Goal: Task Accomplishment & Management: Use online tool/utility

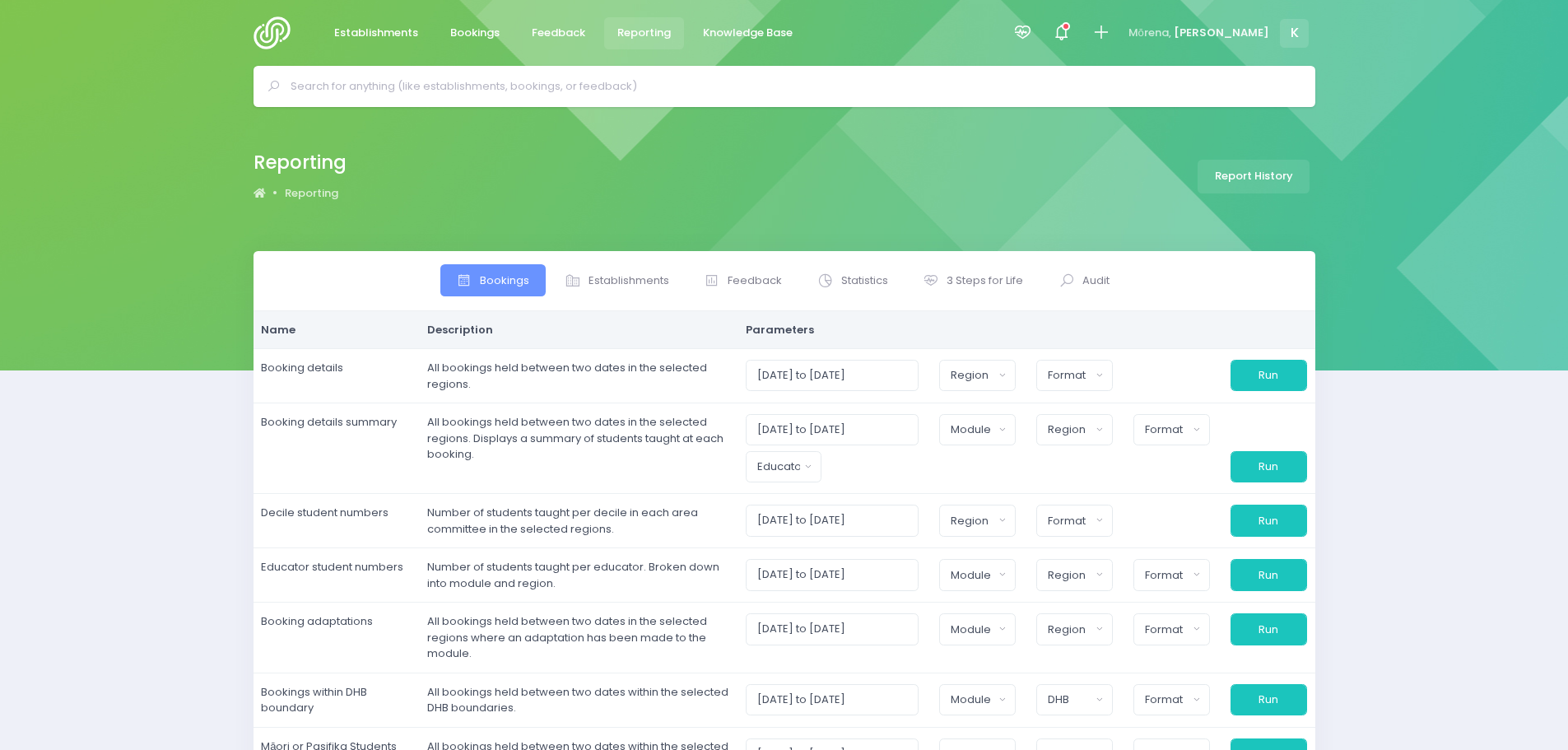
select select
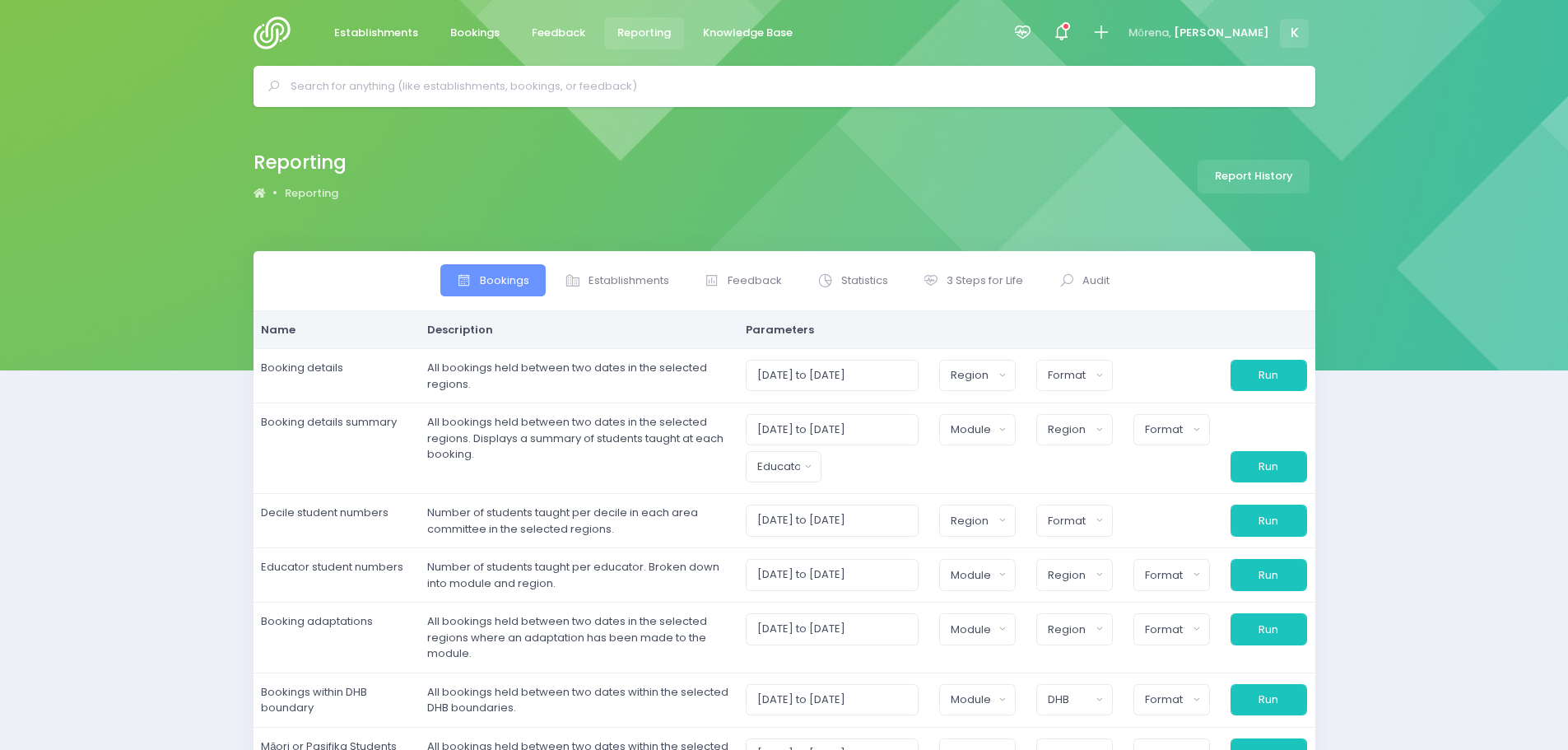
select select
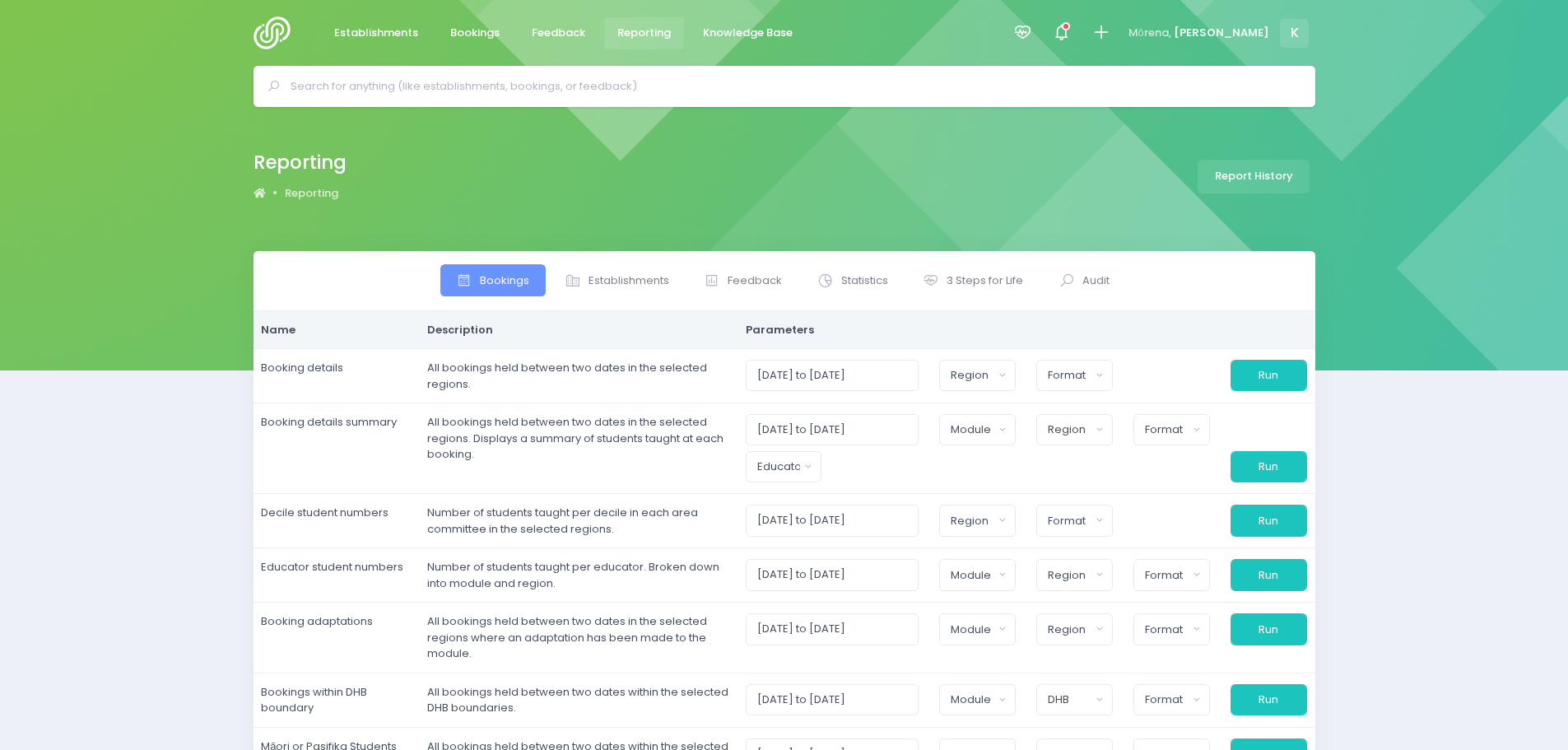
select select
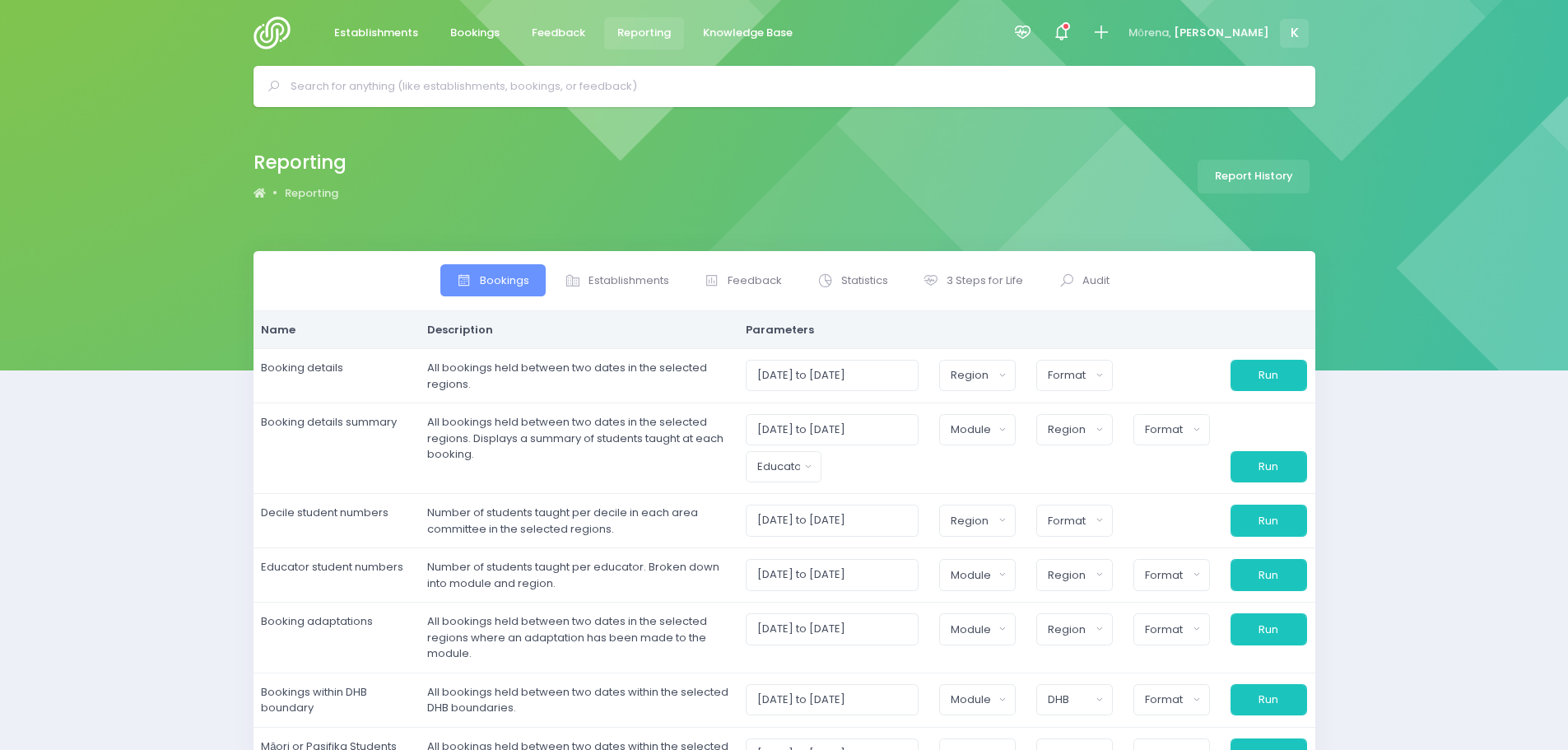
select select
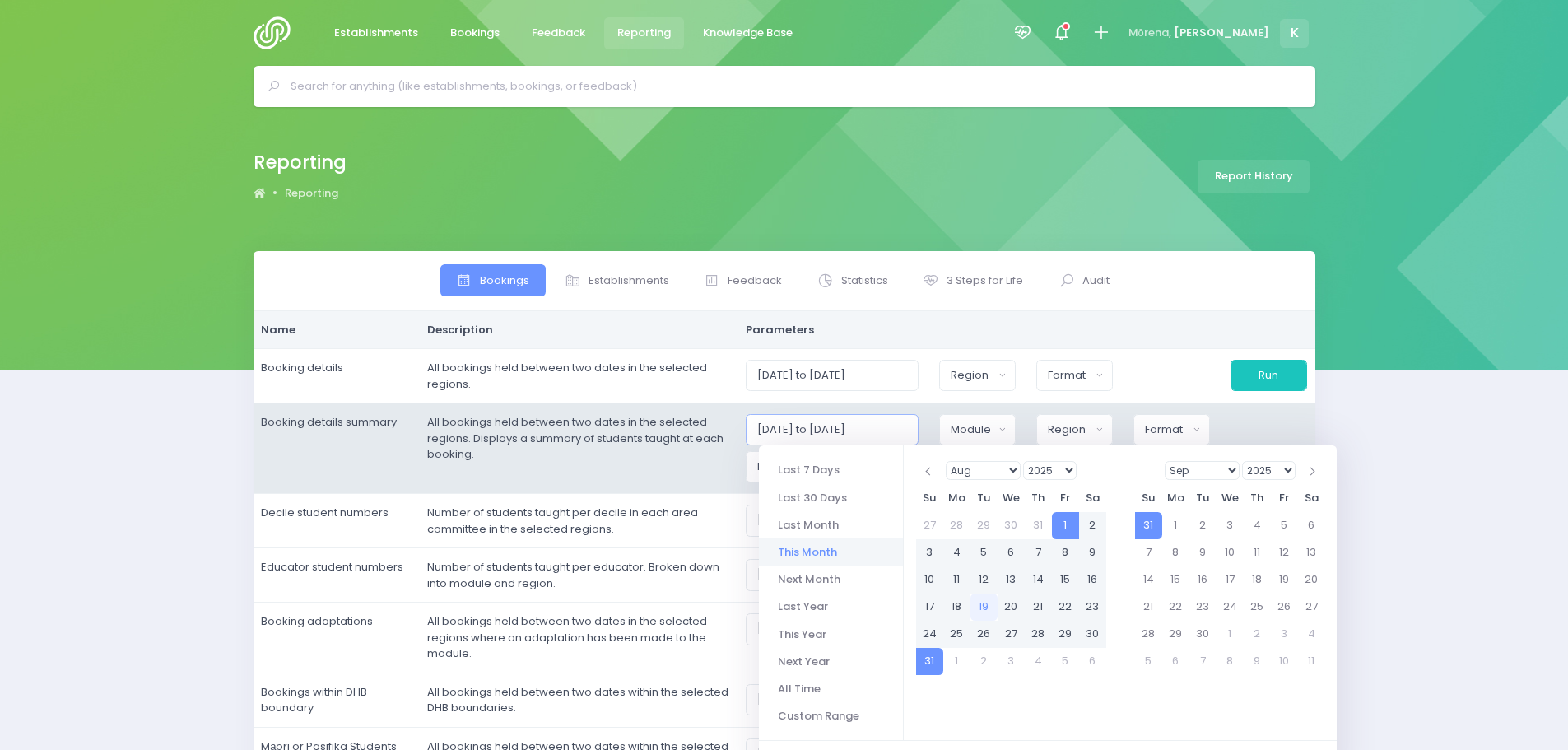
click at [790, 426] on input "[DATE] to [DATE]" at bounding box center [832, 429] width 173 height 31
drag, startPoint x: 874, startPoint y: 424, endPoint x: 862, endPoint y: 424, distance: 12.0
click at [862, 424] on input "[DATE] to [DATE]" at bounding box center [832, 429] width 173 height 31
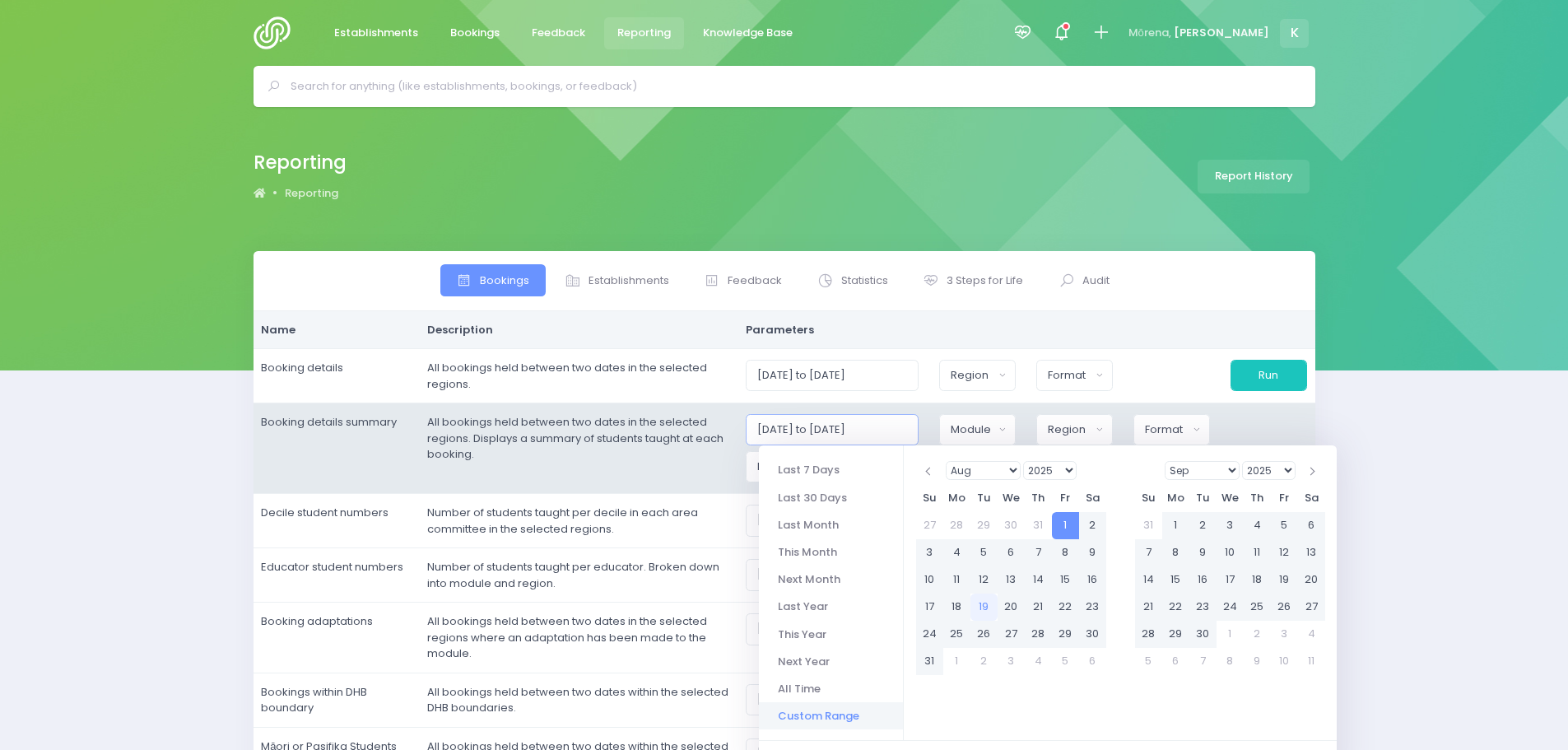
type input "[DATE] to [DATE]"
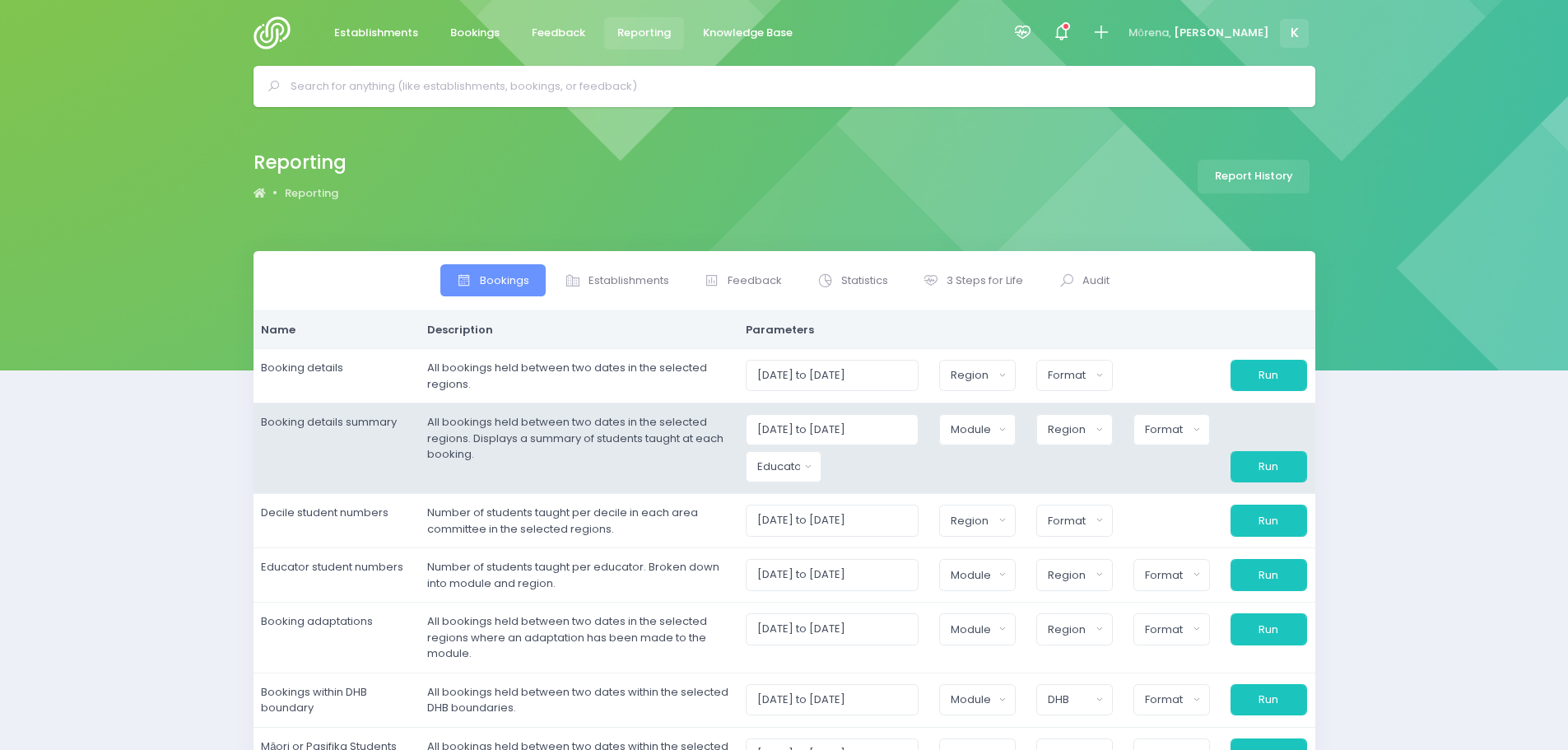
click at [860, 406] on td "[DATE] to [DATE] Clued up Camper Community Education Community Education - Keep…" at bounding box center [1027, 448] width 578 height 91
click at [979, 432] on div "Module" at bounding box center [971, 429] width 43 height 16
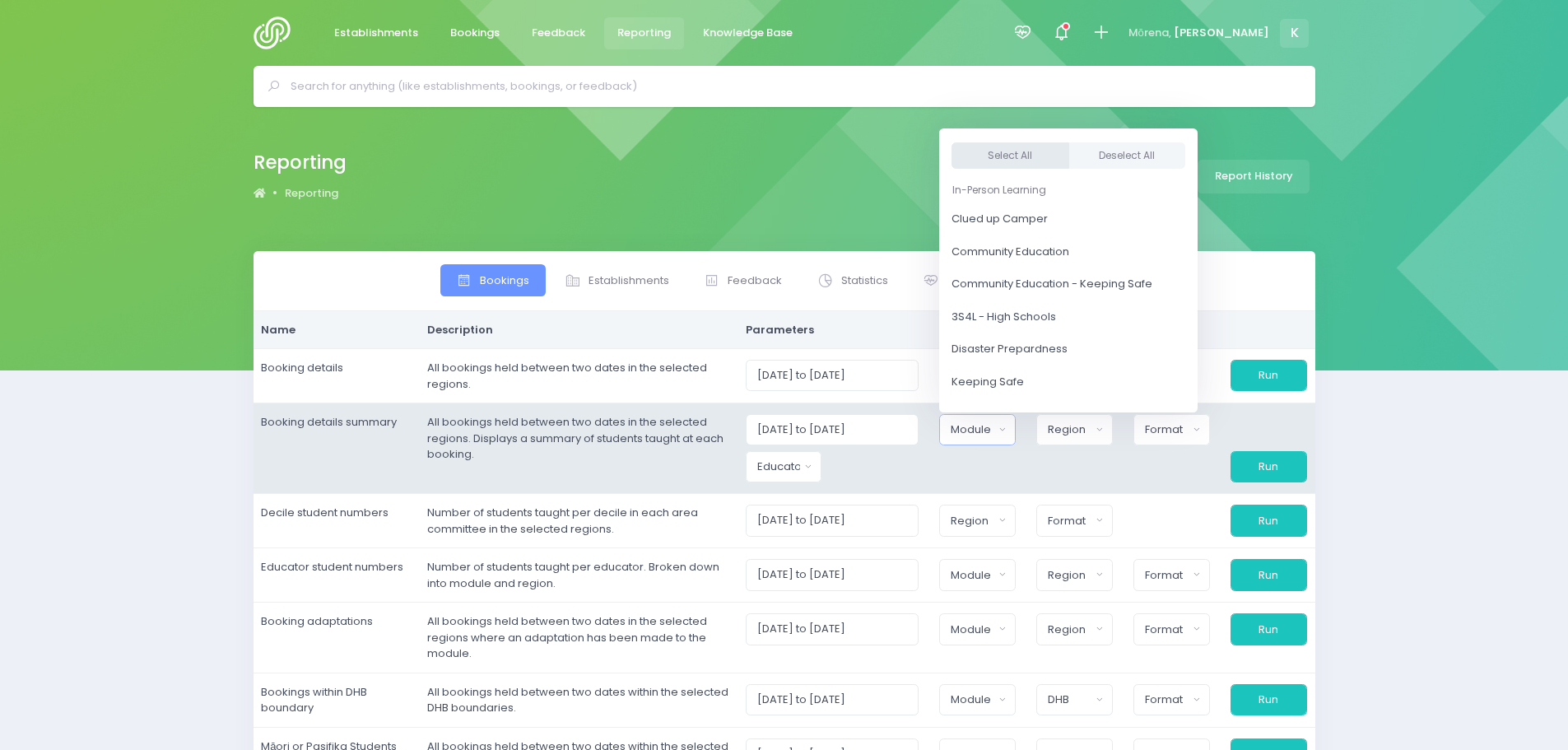
drag, startPoint x: 1017, startPoint y: 155, endPoint x: 981, endPoint y: 192, distance: 51.6
click at [1018, 155] on button "Select All" at bounding box center [1009, 155] width 117 height 27
select select "Clued up Camper"
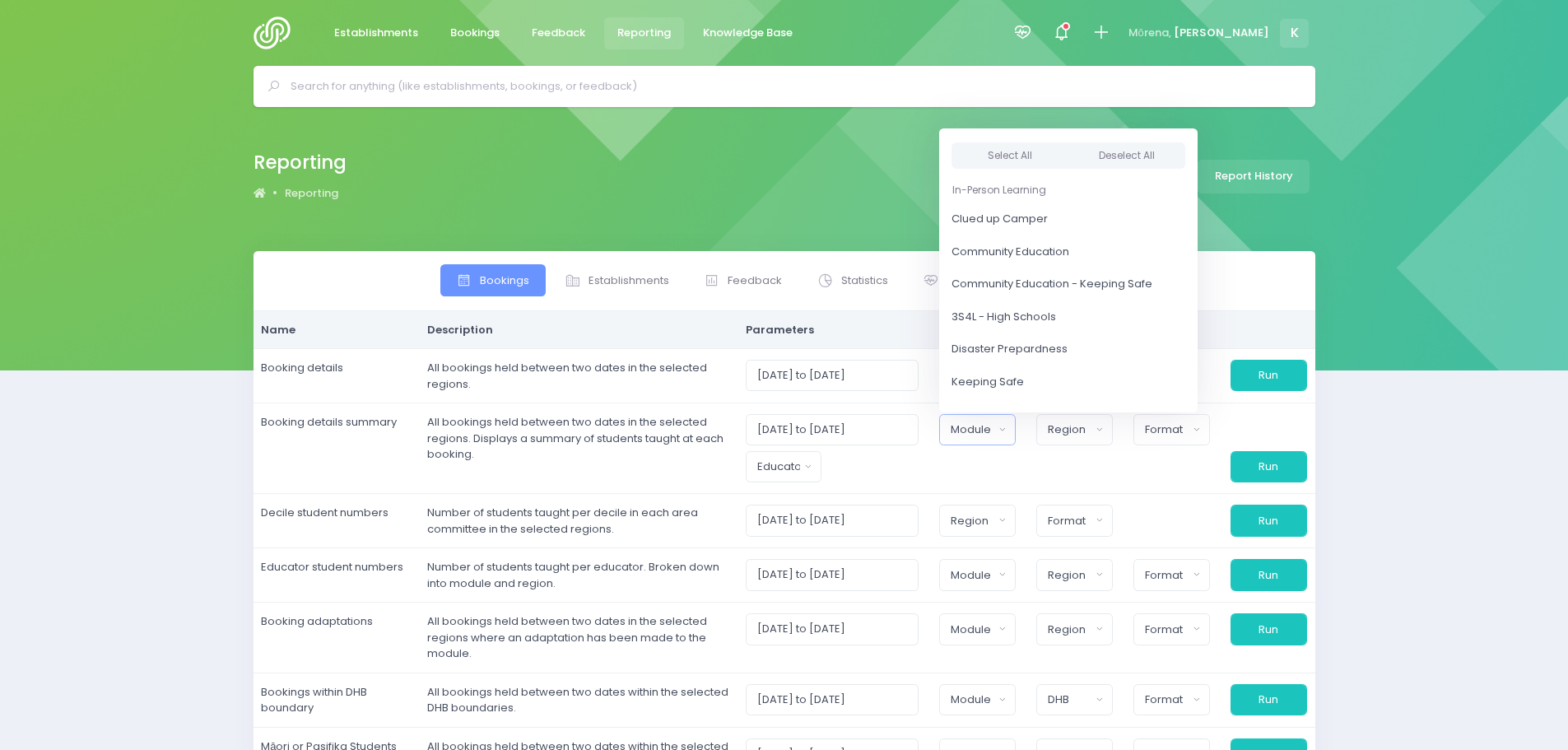
scroll to position [3, 0]
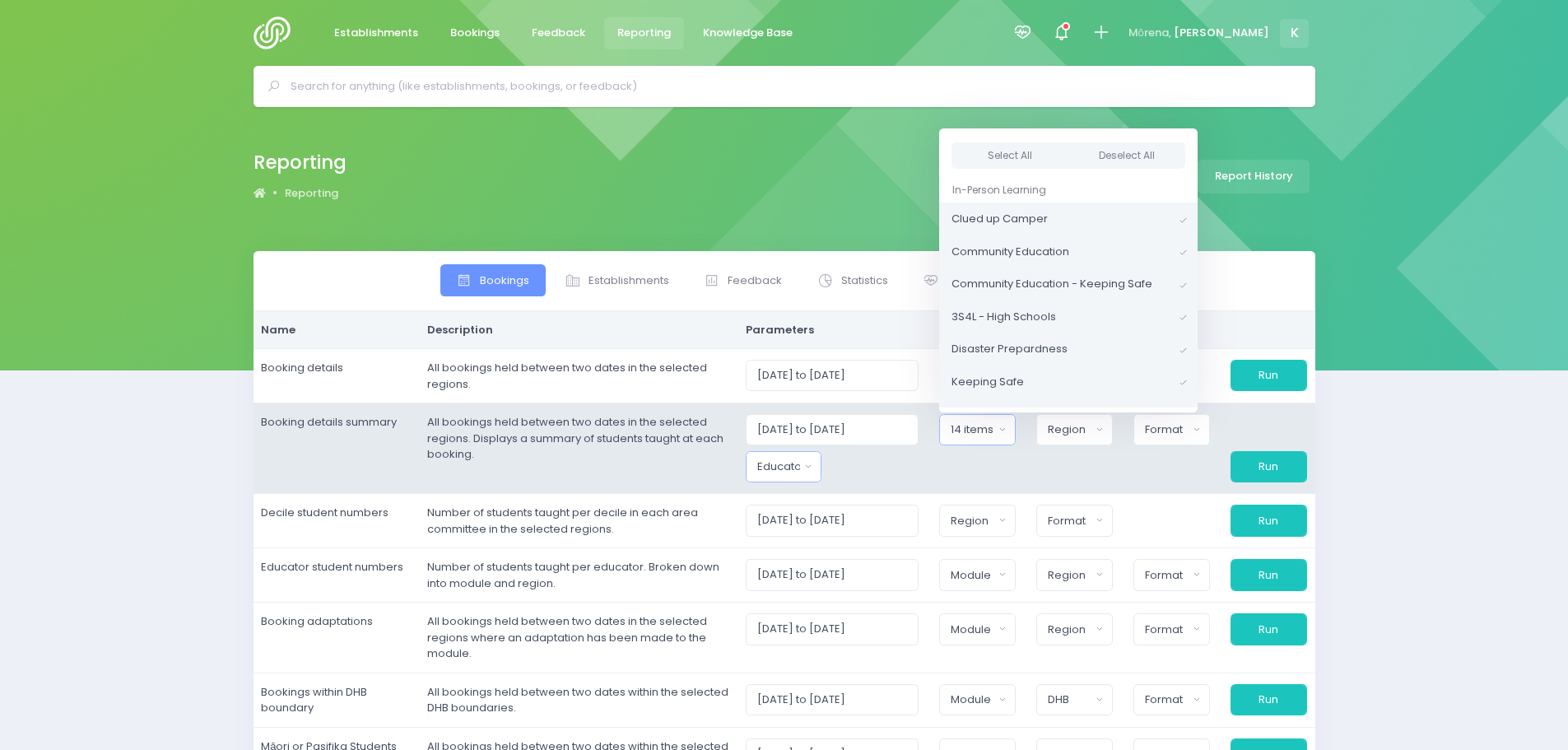
click at [800, 460] on div "Educator" at bounding box center [779, 466] width 43 height 16
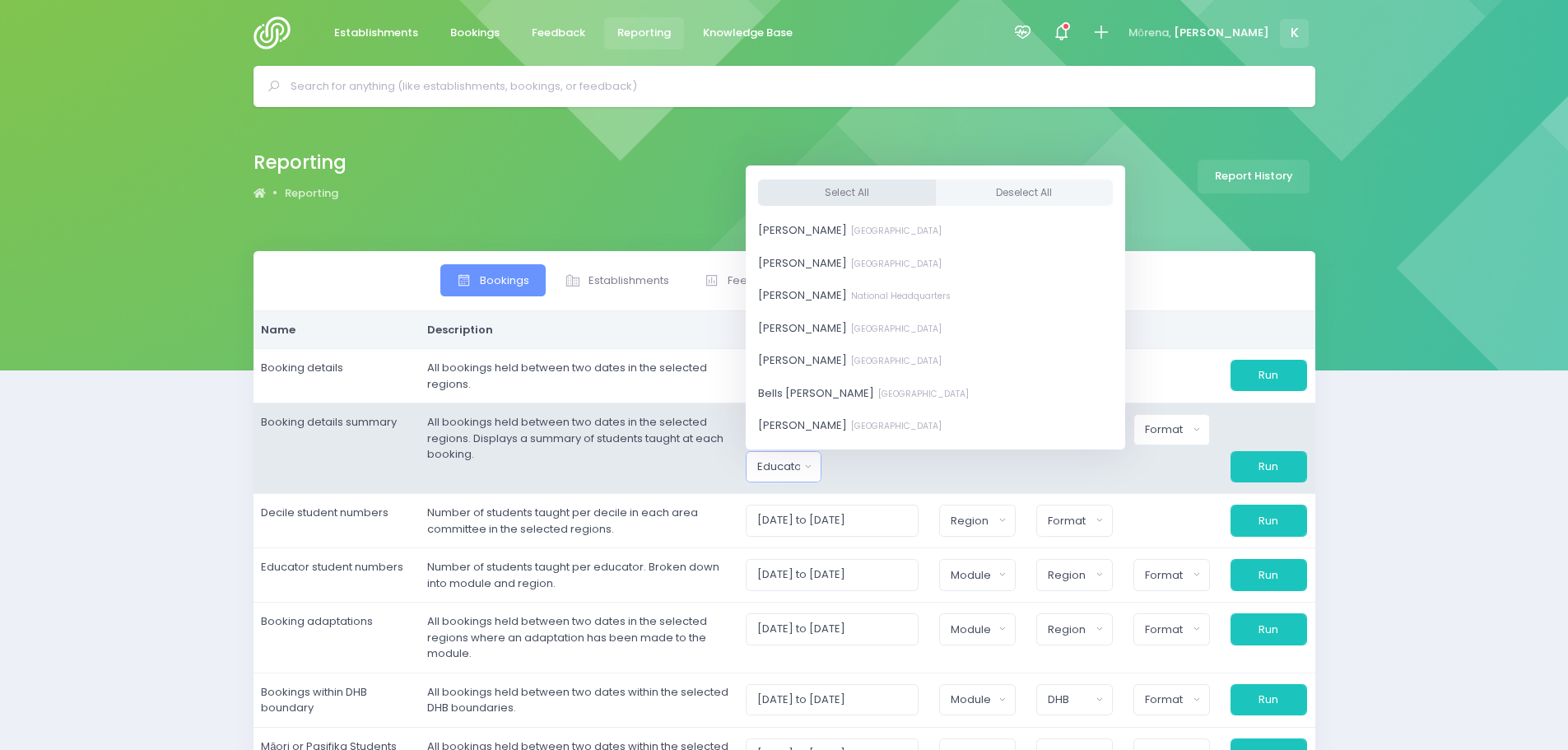
click at [870, 190] on button "Select All" at bounding box center [846, 192] width 178 height 27
select select "381987"
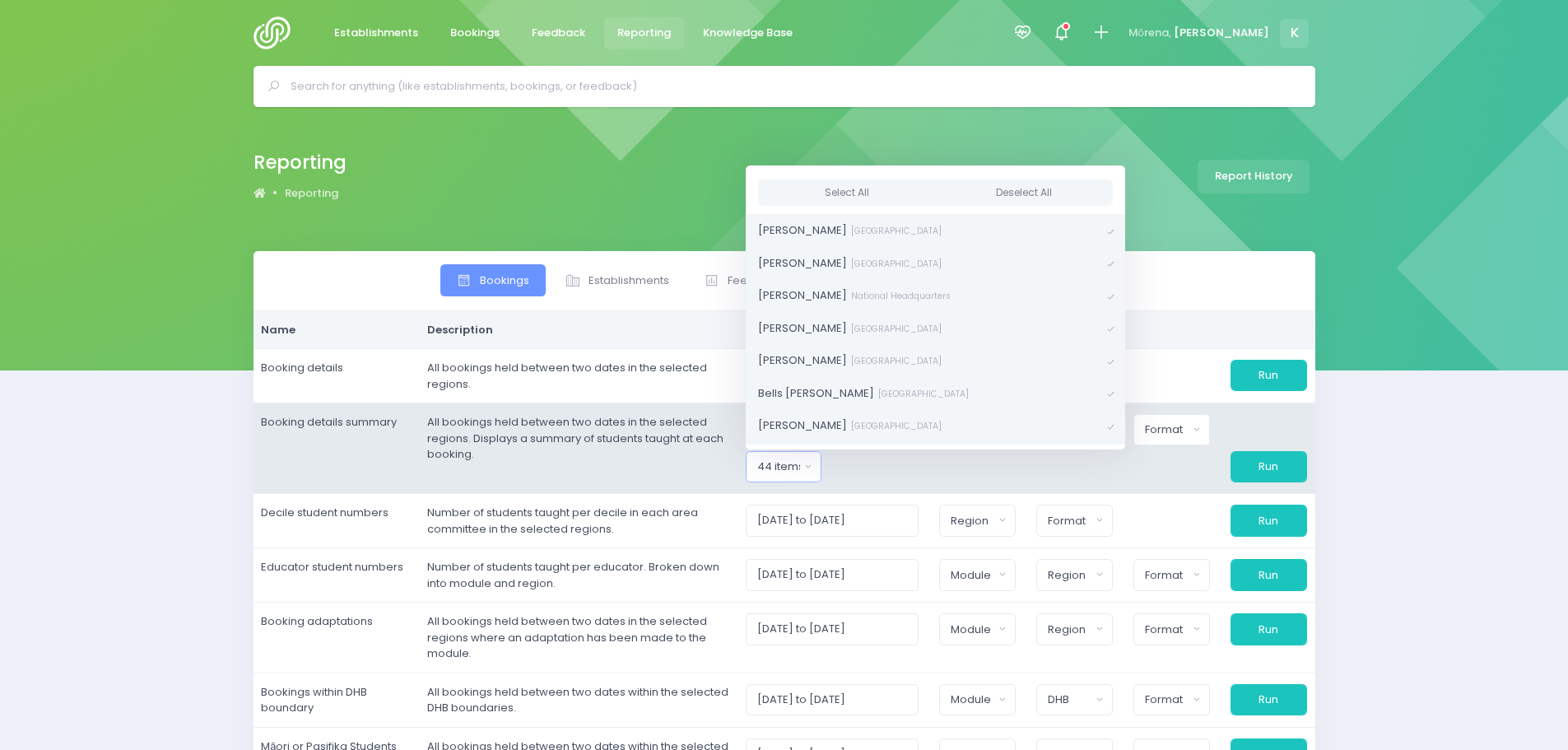
click at [1108, 261] on span at bounding box center [1111, 264] width 8 height 11
drag, startPoint x: 1023, startPoint y: 296, endPoint x: 1007, endPoint y: 304, distance: 17.9
click at [1108, 295] on span at bounding box center [1111, 296] width 8 height 11
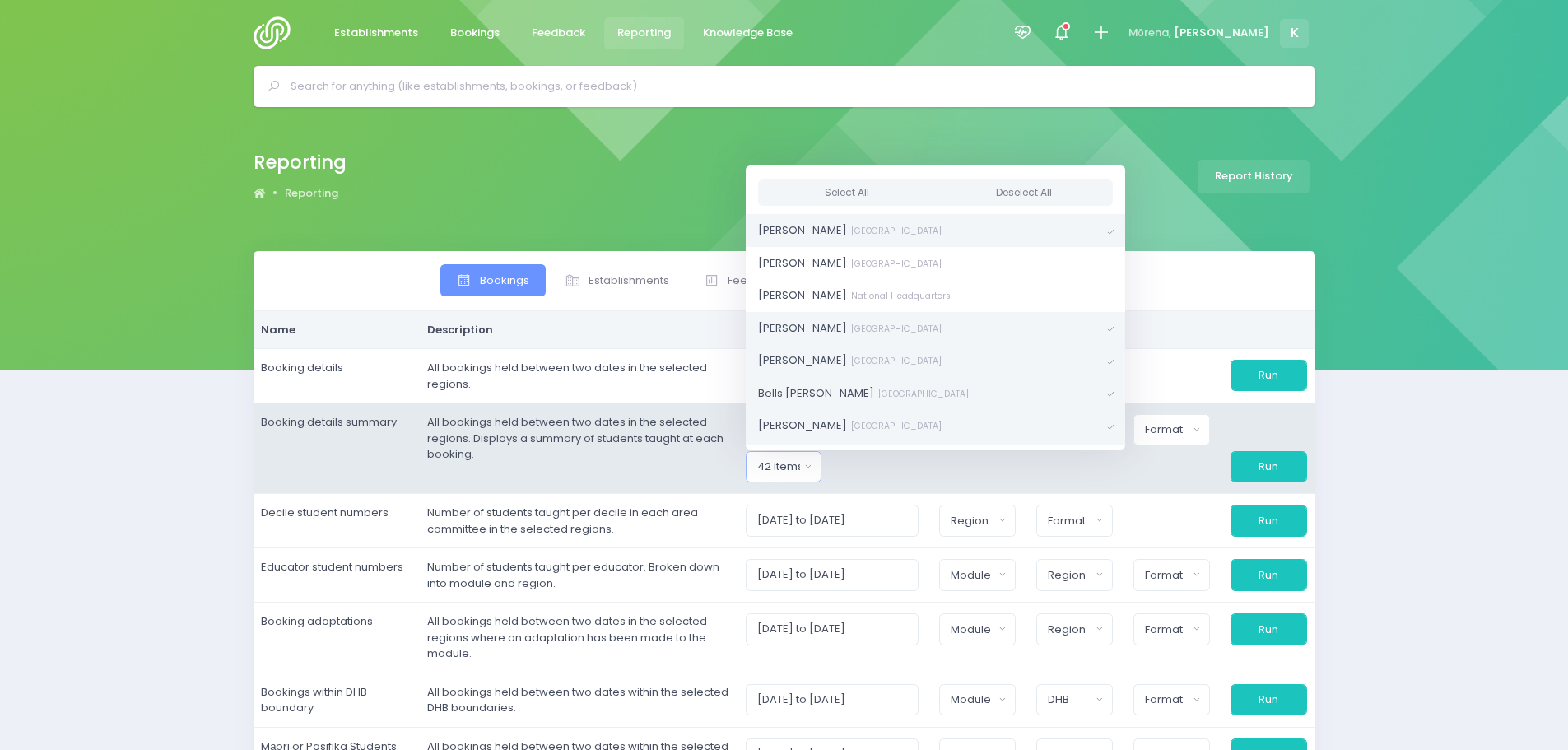
scroll to position [82, 0]
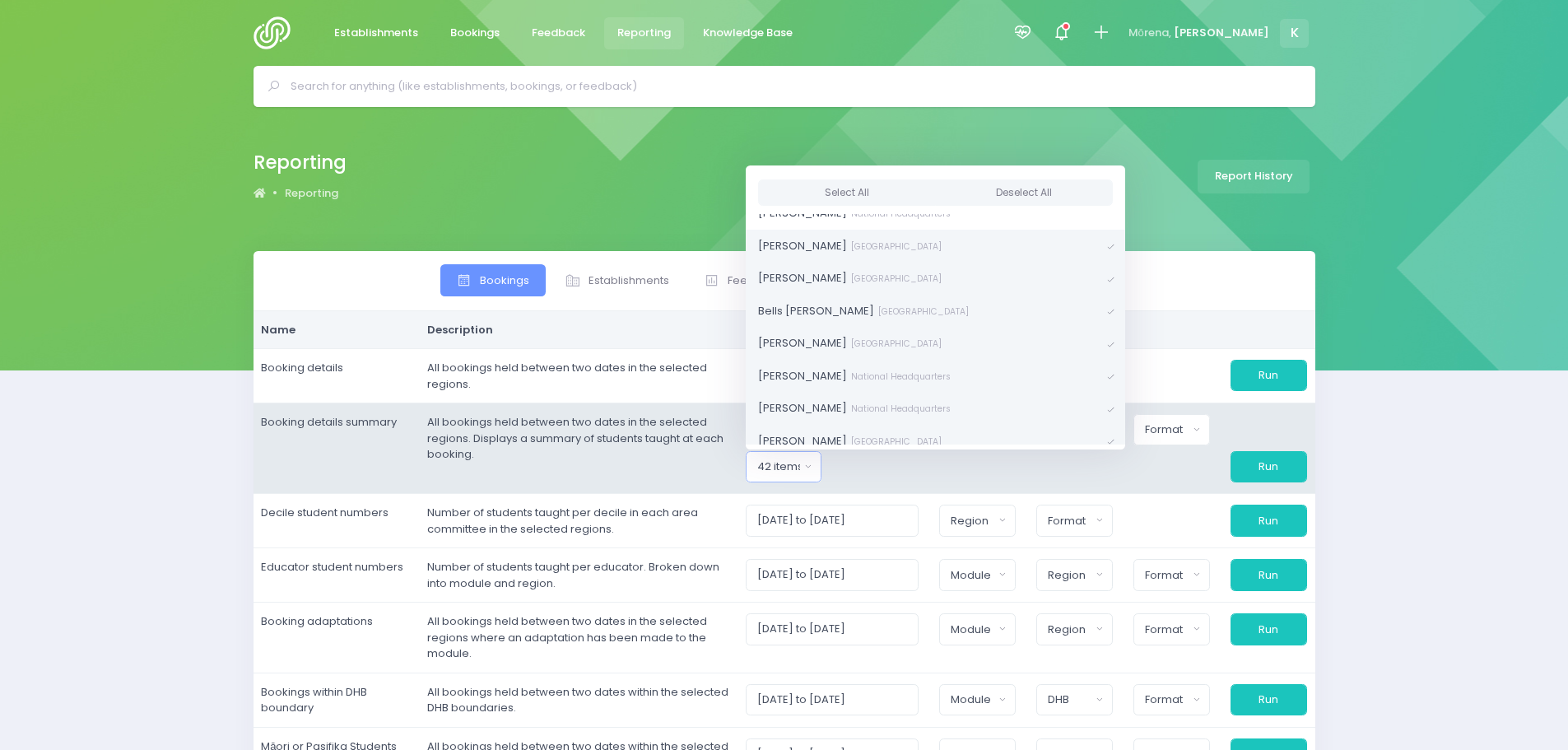
click at [1108, 308] on span at bounding box center [1111, 312] width 8 height 11
click at [1108, 343] on span at bounding box center [1111, 344] width 8 height 11
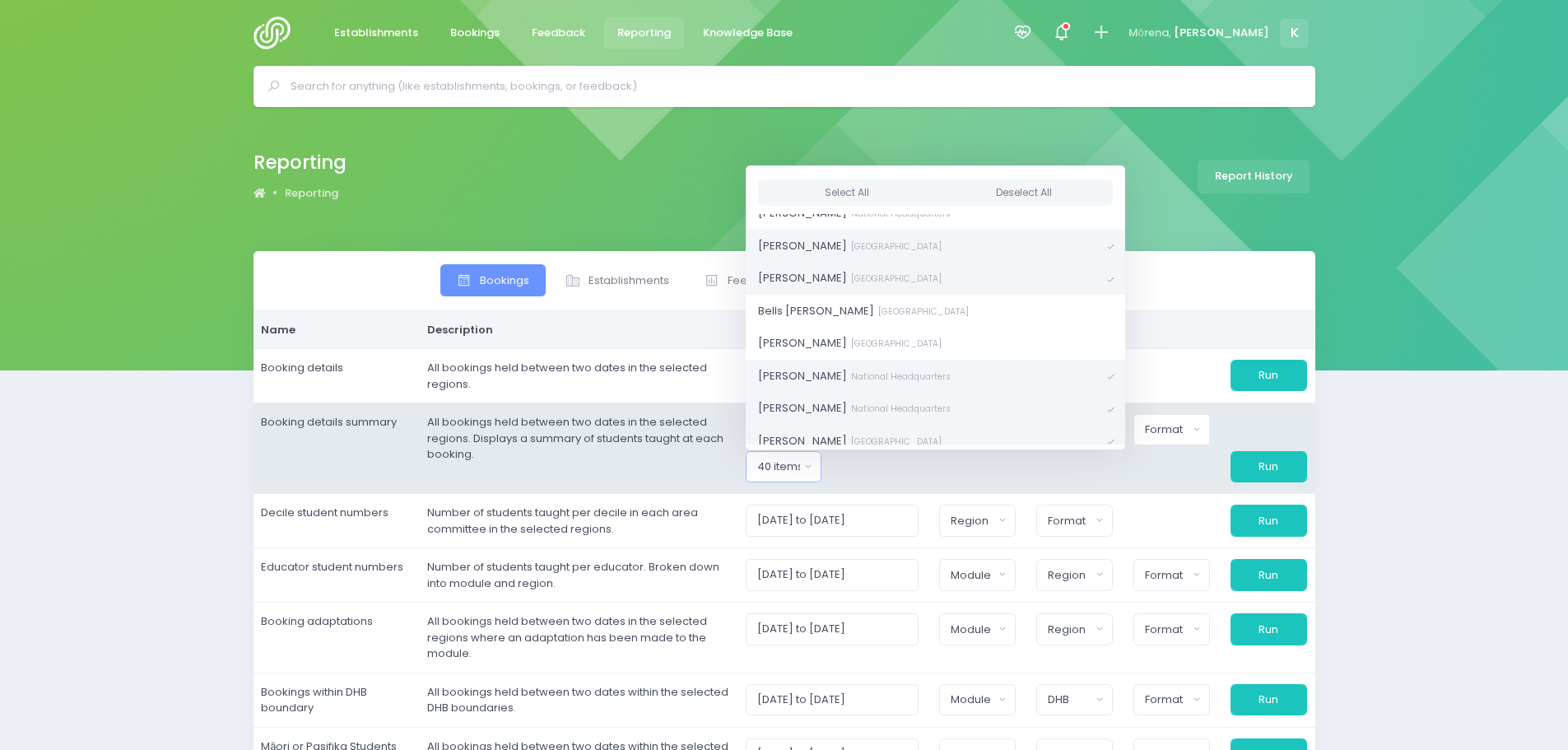
click at [1024, 371] on link "[PERSON_NAME] National Headquarters" at bounding box center [935, 375] width 379 height 33
click at [1023, 400] on link "[PERSON_NAME][GEOGRAPHIC_DATA]" at bounding box center [935, 408] width 379 height 33
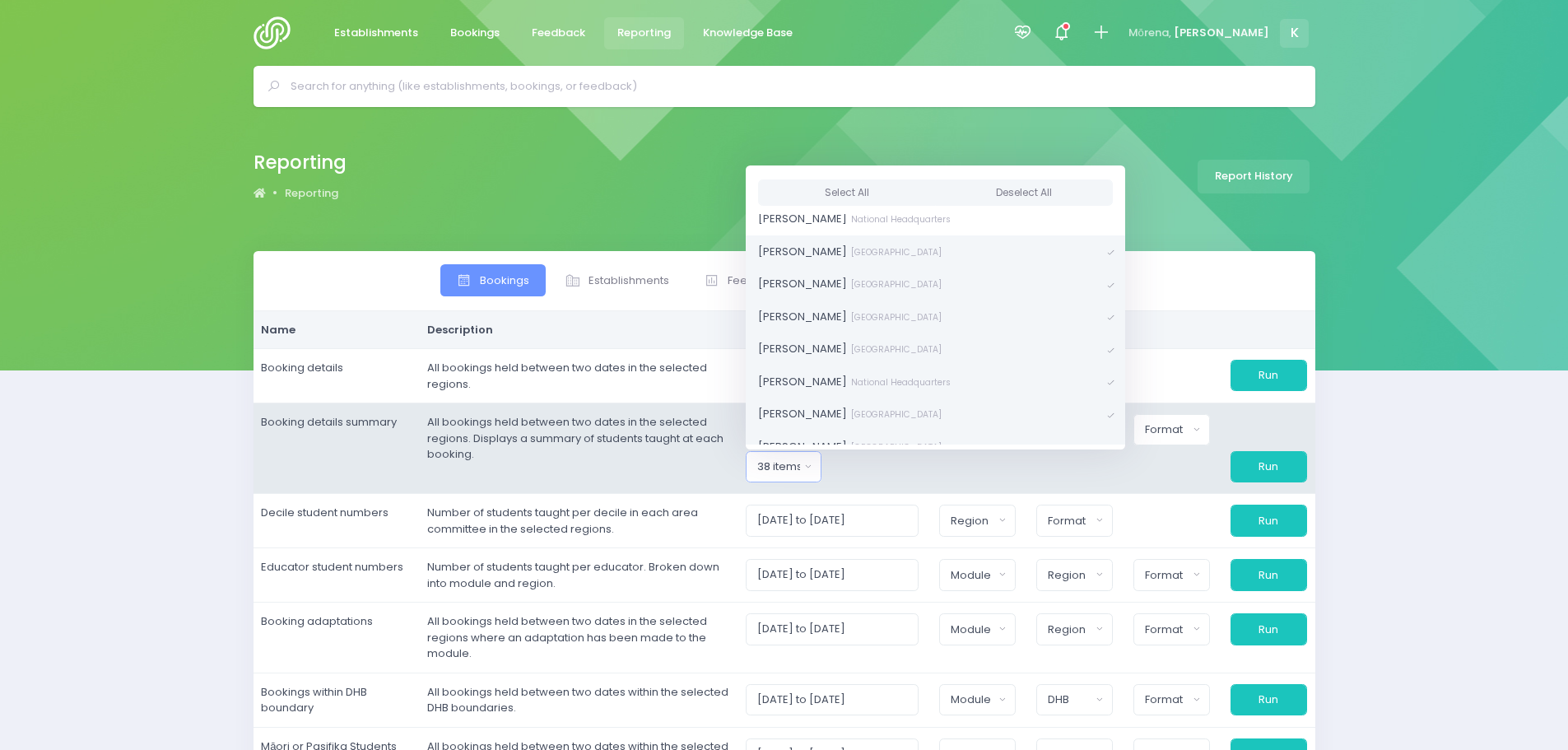
scroll to position [247, 0]
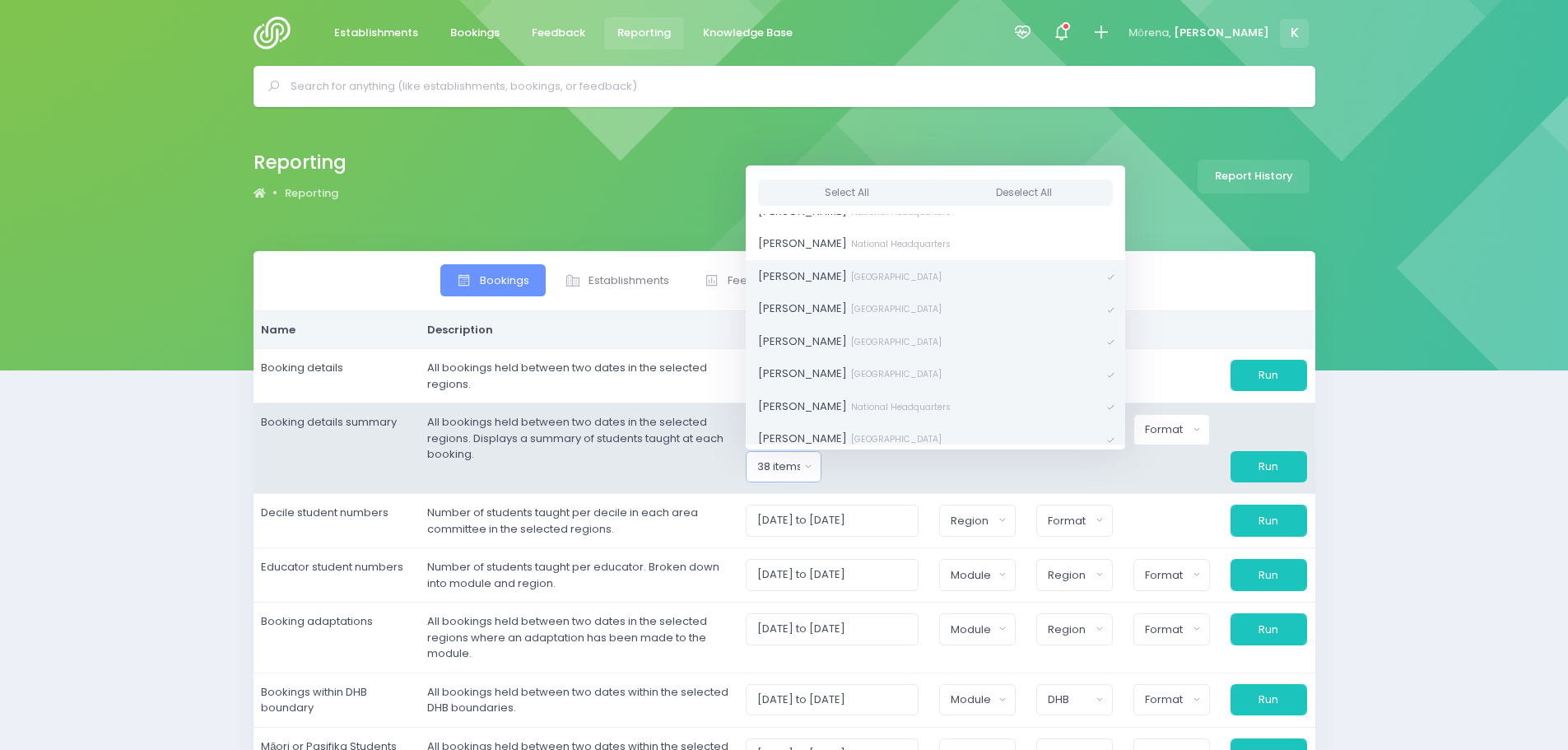
click at [1108, 276] on span at bounding box center [1111, 277] width 8 height 11
click at [1108, 305] on span at bounding box center [1111, 310] width 8 height 11
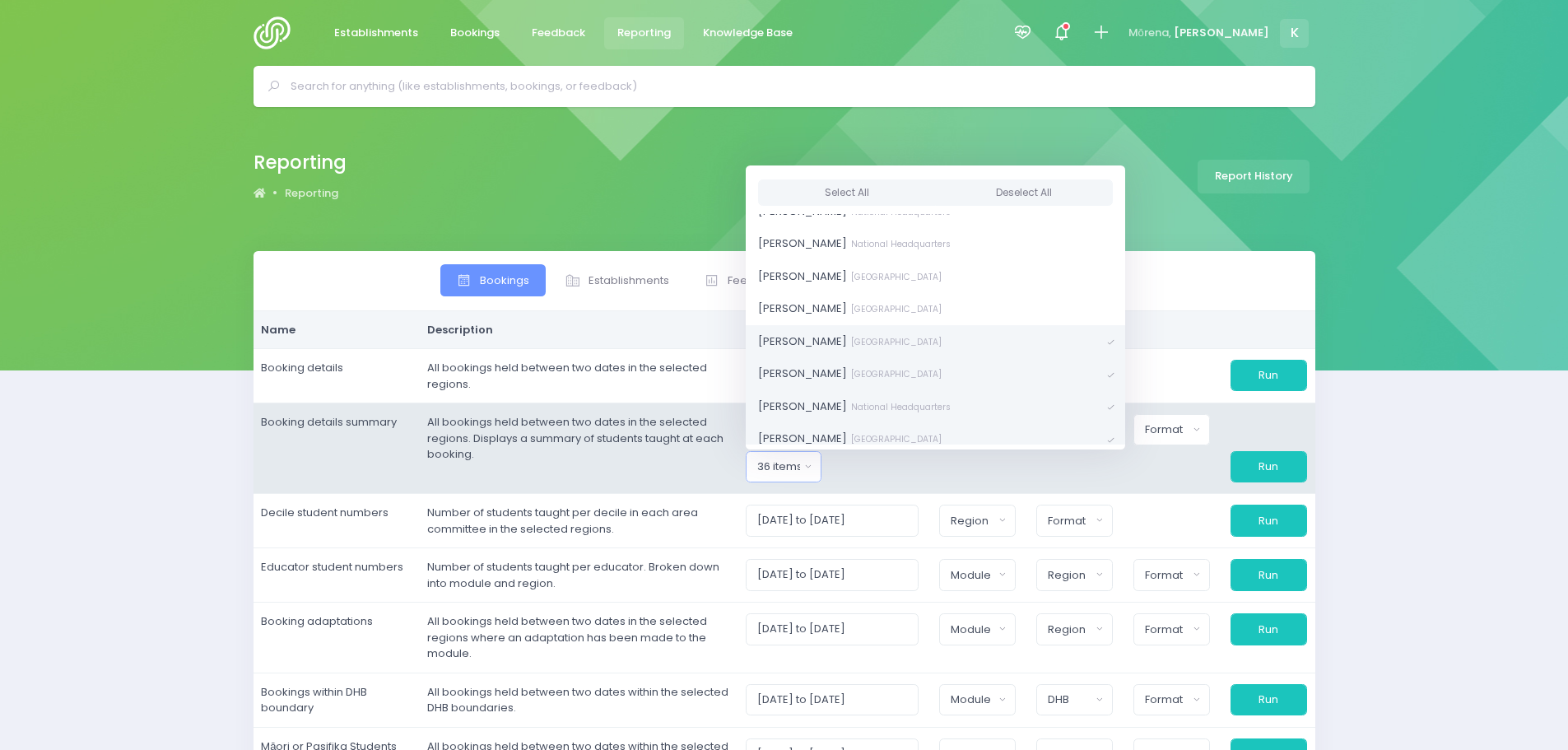
click at [1021, 329] on link "[PERSON_NAME] [GEOGRAPHIC_DATA]" at bounding box center [935, 340] width 379 height 33
click at [1108, 372] on span at bounding box center [1111, 375] width 8 height 11
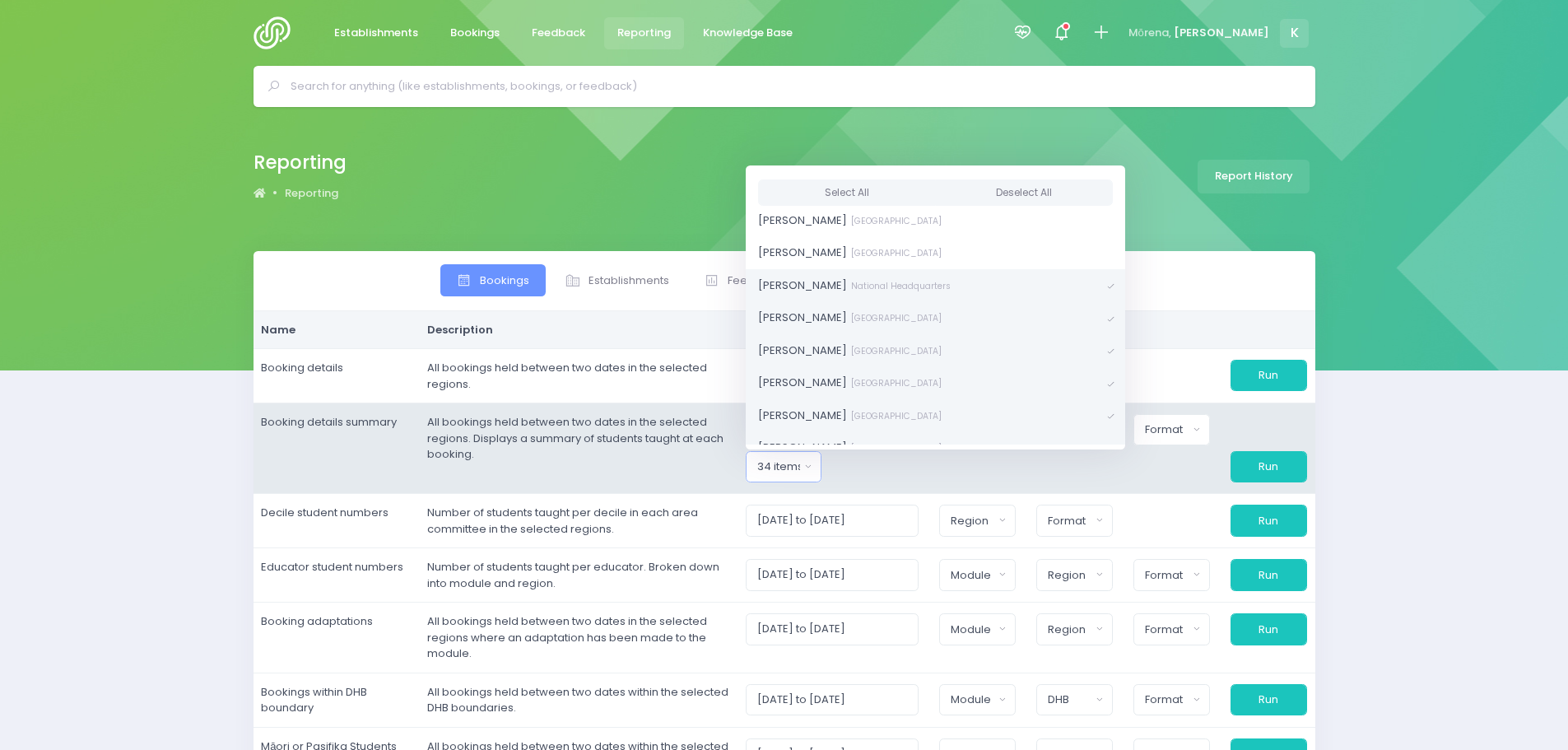
scroll to position [412, 0]
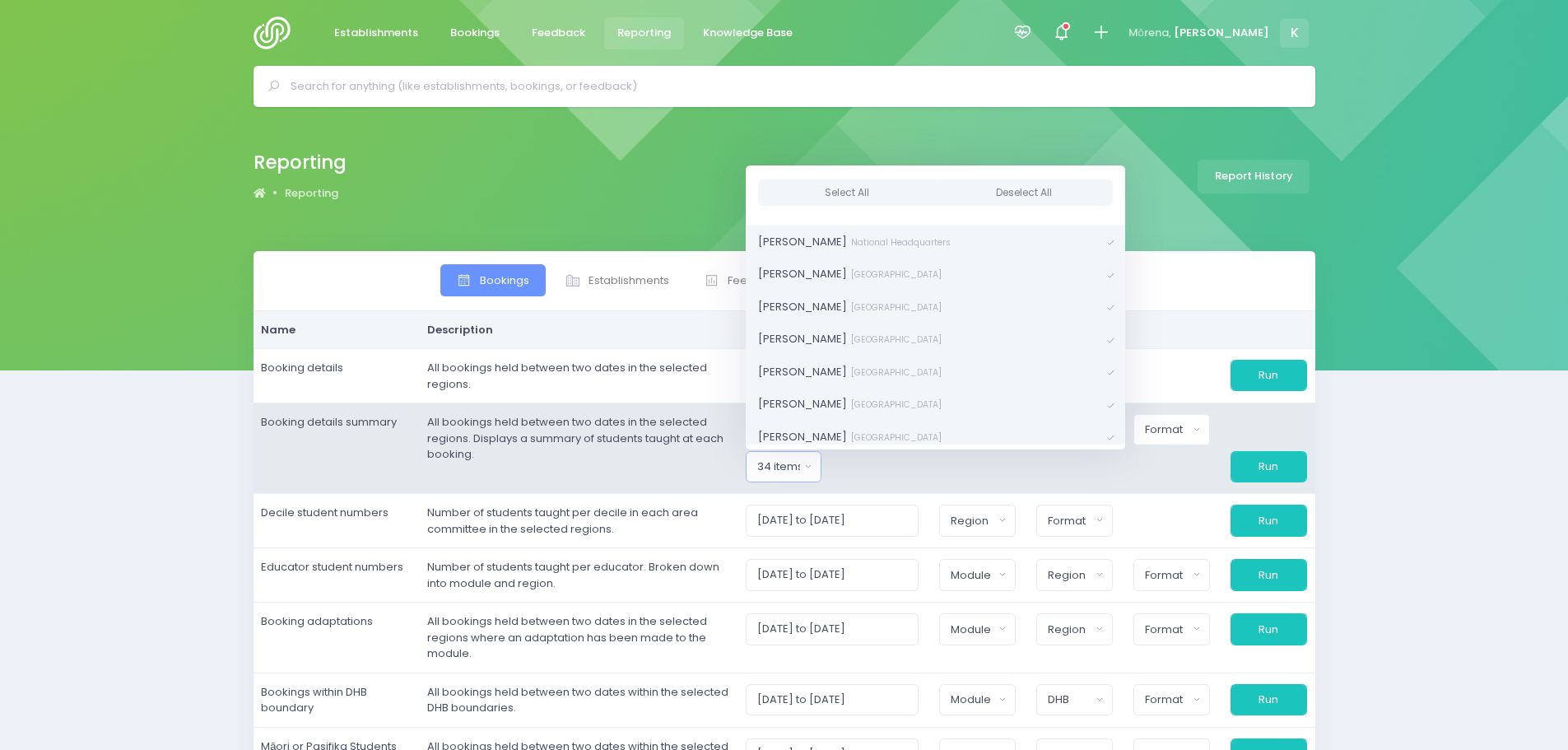
click at [1108, 244] on span at bounding box center [1111, 243] width 8 height 11
click at [1021, 269] on link "Jel [PERSON_NAME][GEOGRAPHIC_DATA]" at bounding box center [935, 274] width 379 height 33
click at [1108, 323] on span at bounding box center [1111, 322] width 8 height 11
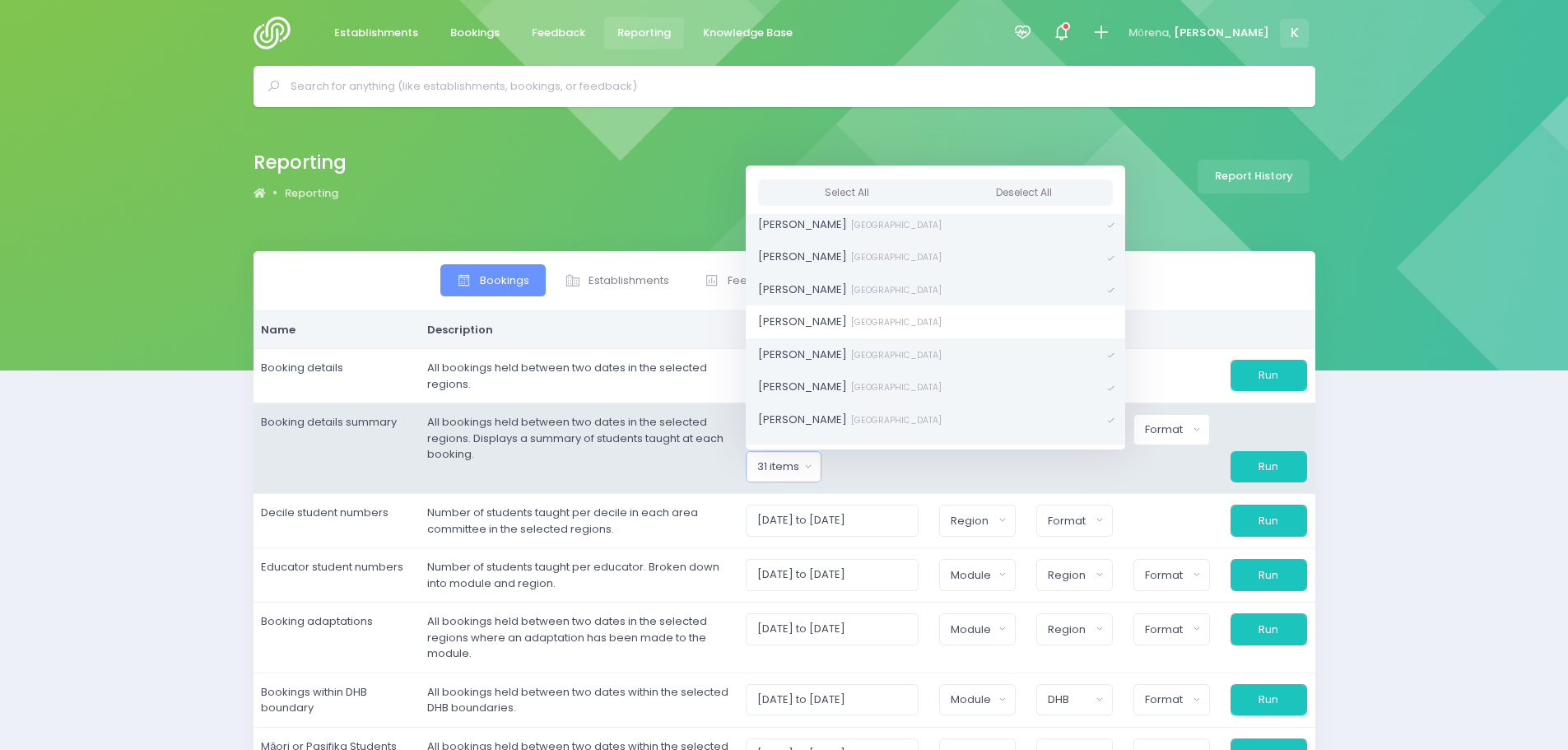
click at [1108, 355] on span at bounding box center [1111, 355] width 8 height 11
click at [1108, 382] on span at bounding box center [1111, 388] width 8 height 11
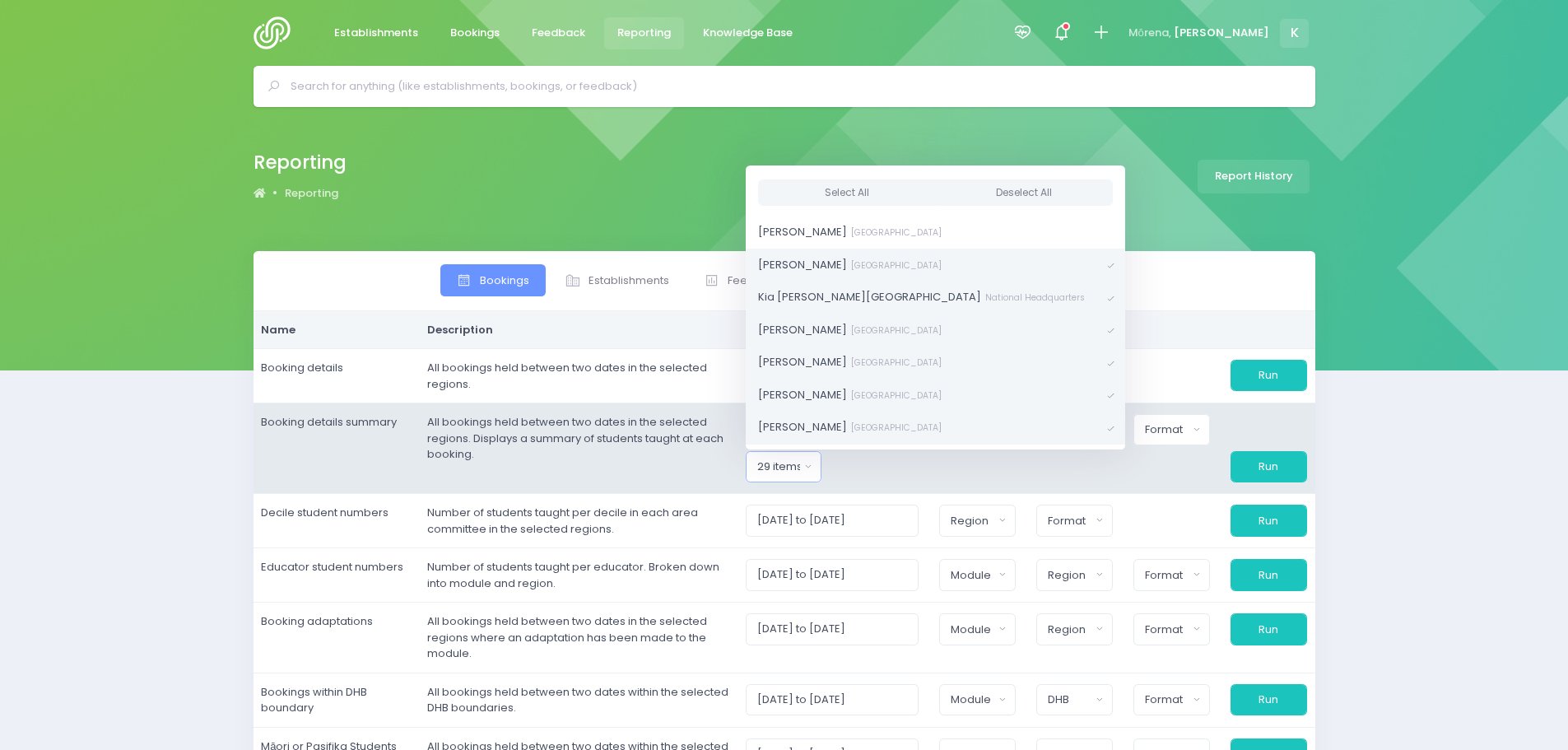
scroll to position [659, 0]
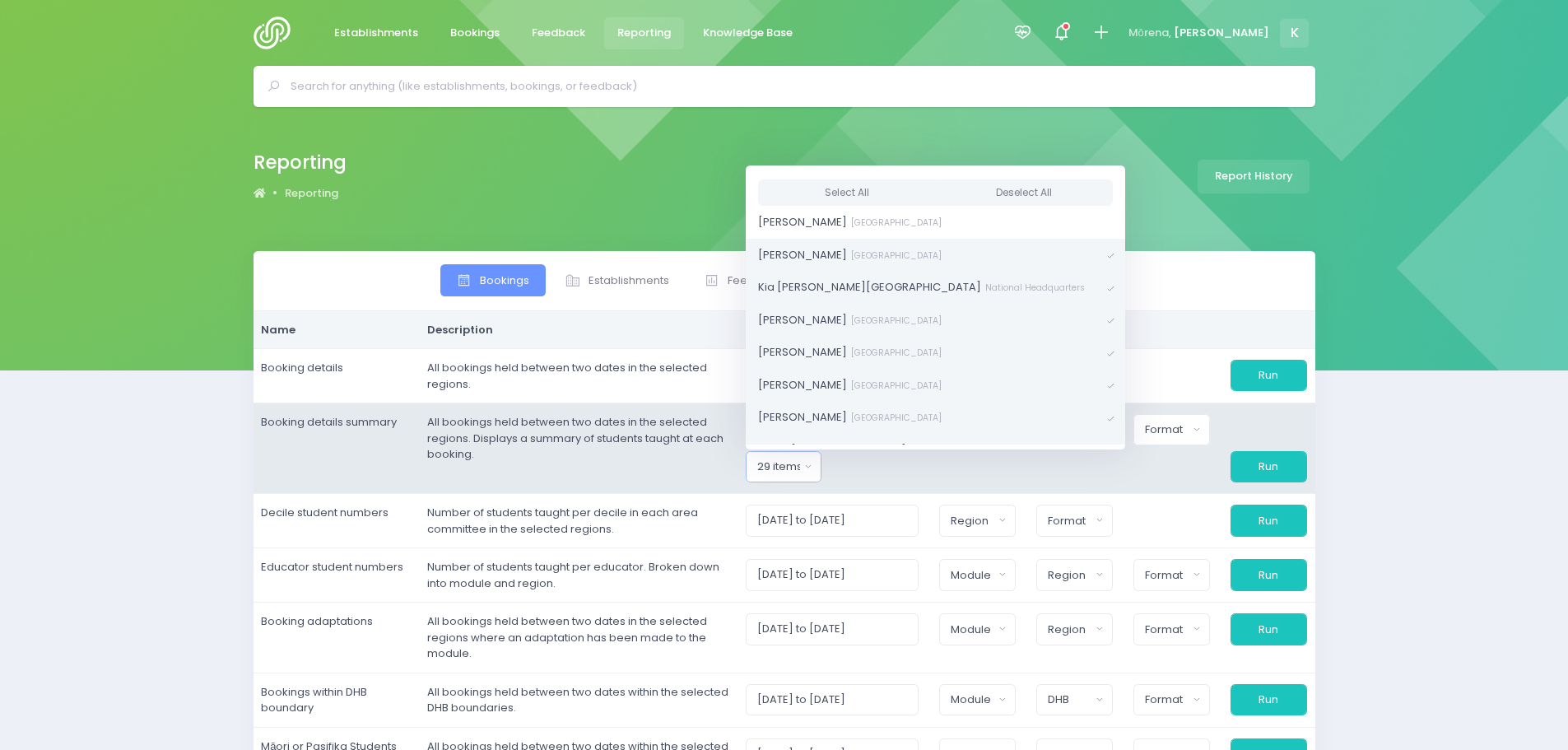
click at [1108, 254] on span at bounding box center [1111, 256] width 8 height 11
click at [1108, 285] on span at bounding box center [1111, 288] width 8 height 11
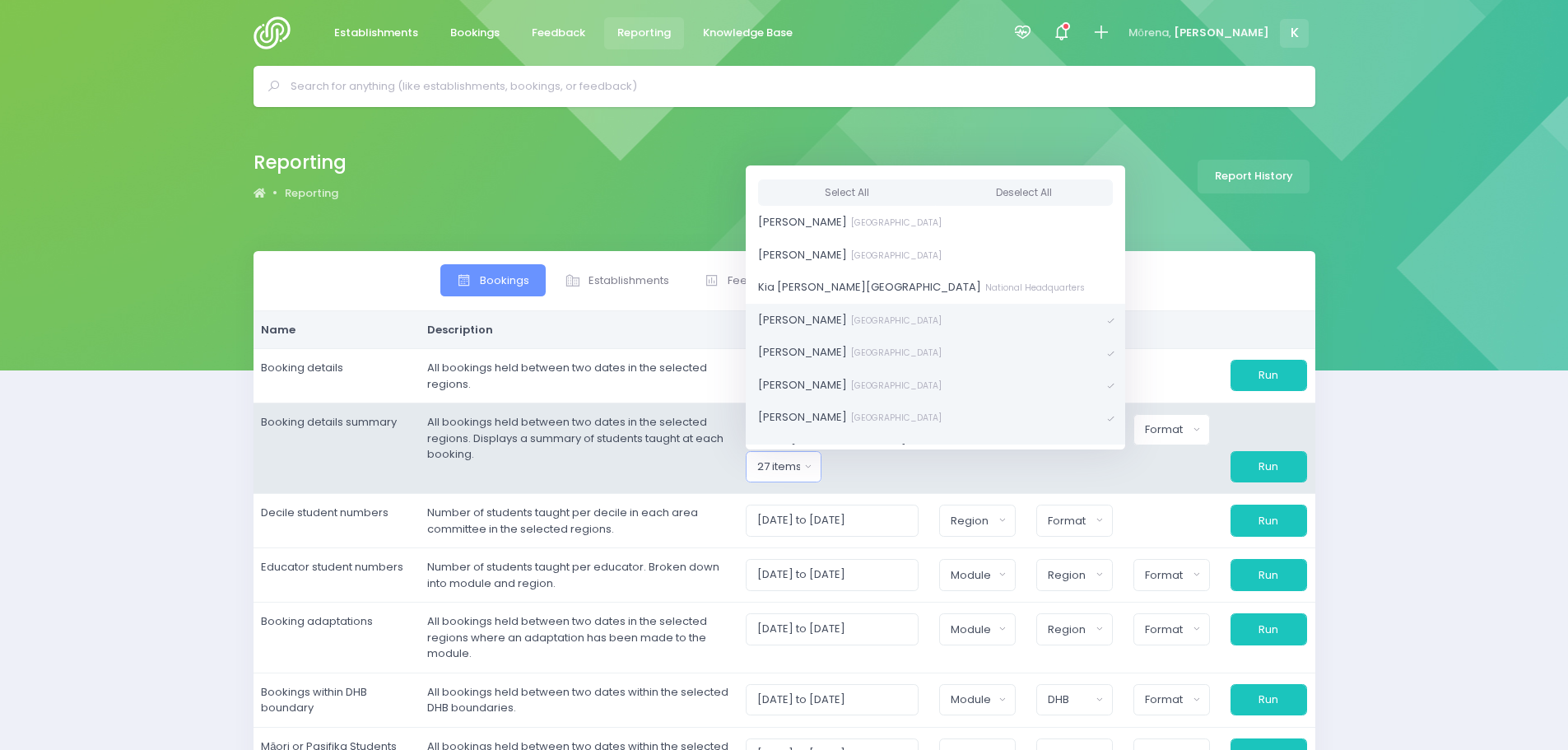
click at [1020, 309] on link "[PERSON_NAME] [GEOGRAPHIC_DATA]" at bounding box center [935, 319] width 379 height 33
click at [1108, 355] on span at bounding box center [1111, 353] width 8 height 11
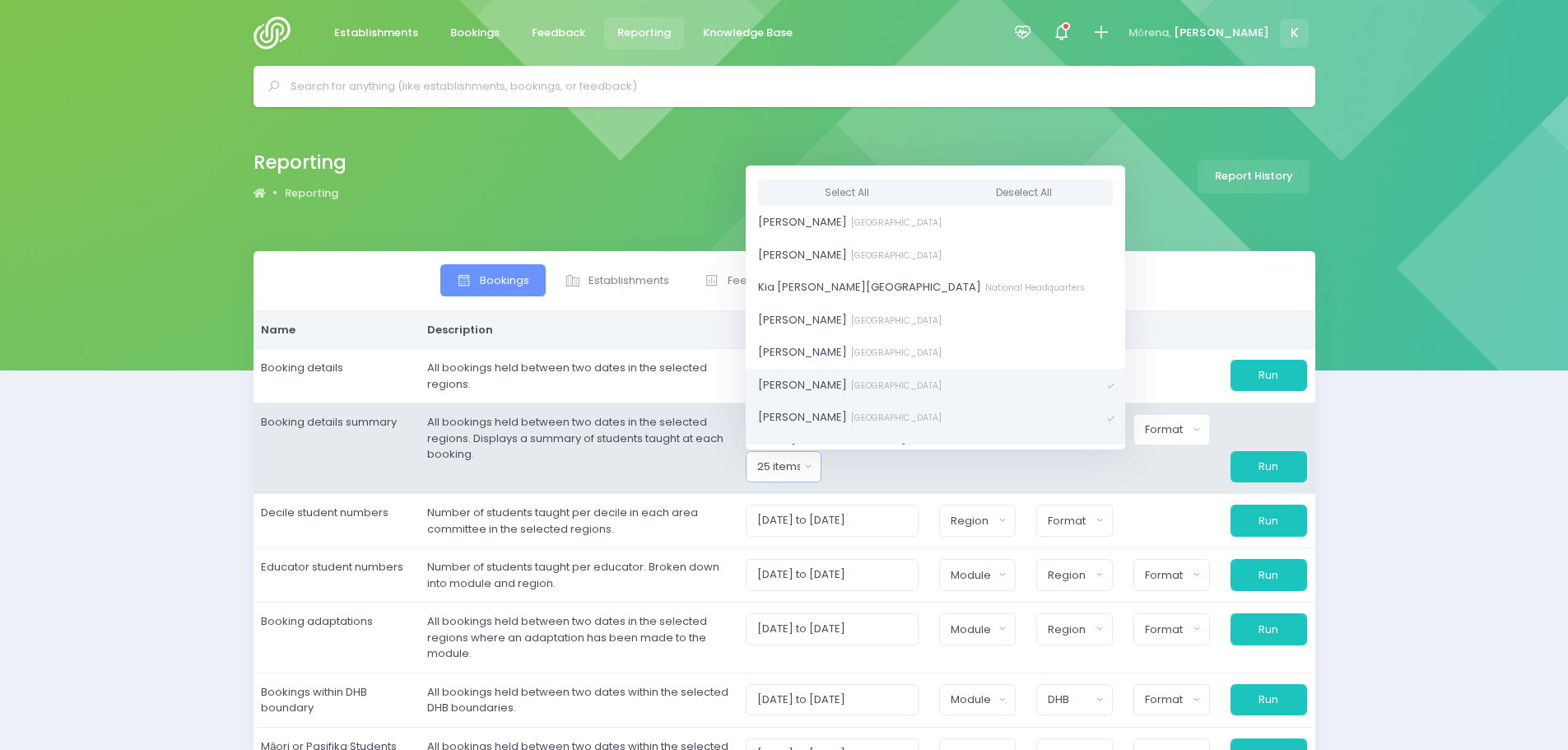
click at [1025, 381] on link "[PERSON_NAME][GEOGRAPHIC_DATA]" at bounding box center [935, 384] width 379 height 33
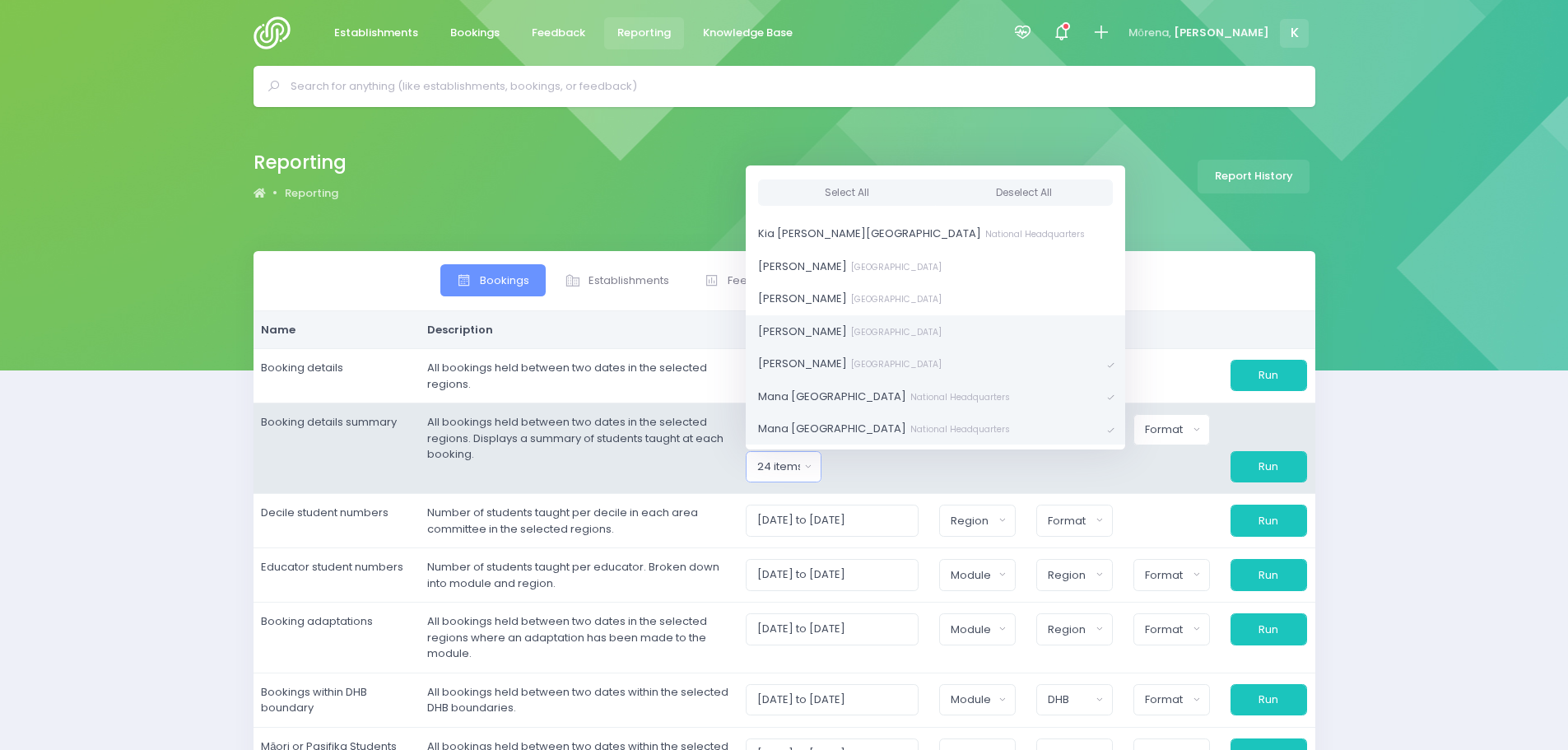
scroll to position [740, 0]
click at [1026, 336] on link "Liss [GEOGRAPHIC_DATA]" at bounding box center [935, 334] width 379 height 33
click at [1026, 367] on link "[GEOGRAPHIC_DATA]" at bounding box center [935, 367] width 379 height 33
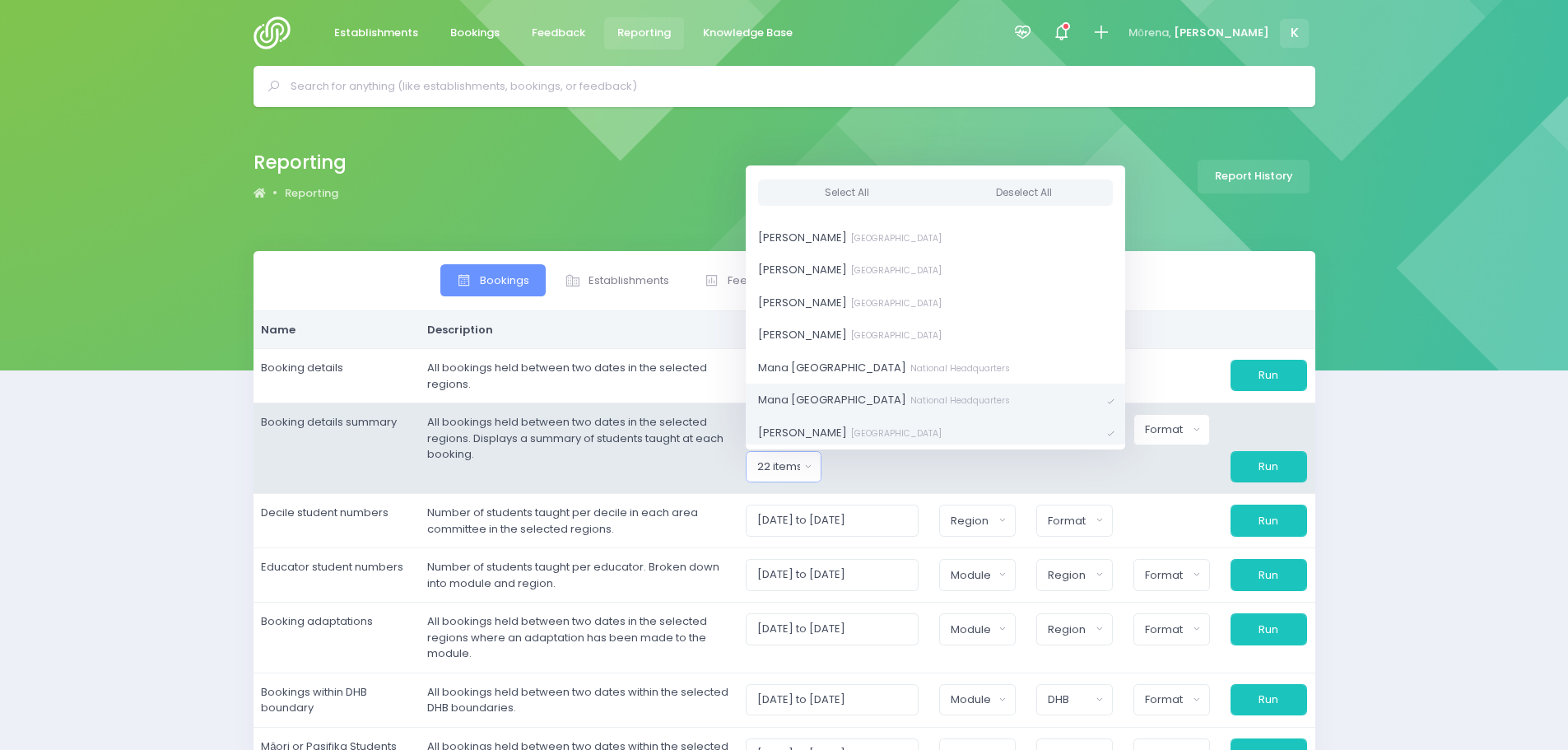
click at [1023, 391] on link "[GEOGRAPHIC_DATA]" at bounding box center [935, 399] width 379 height 33
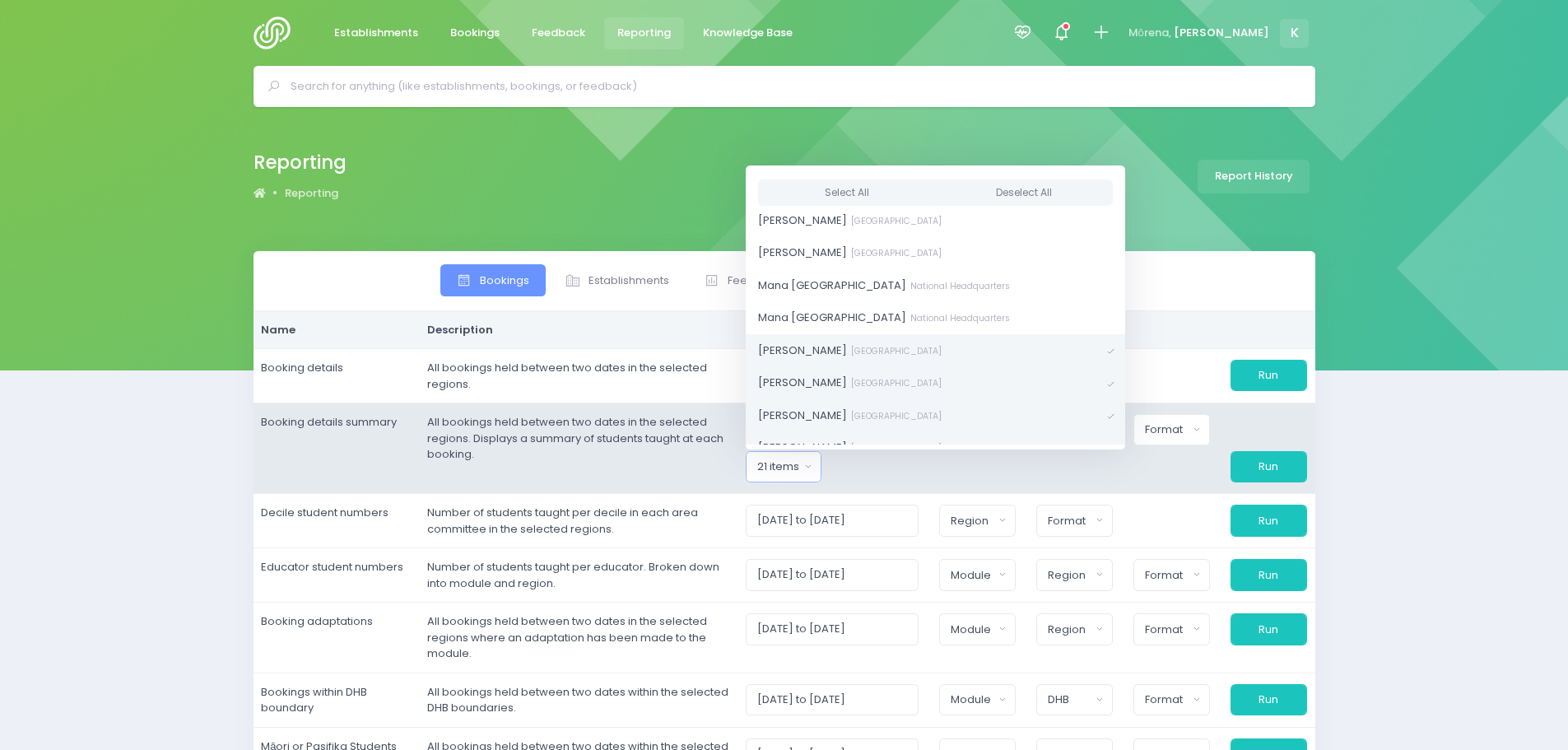
scroll to position [905, 0]
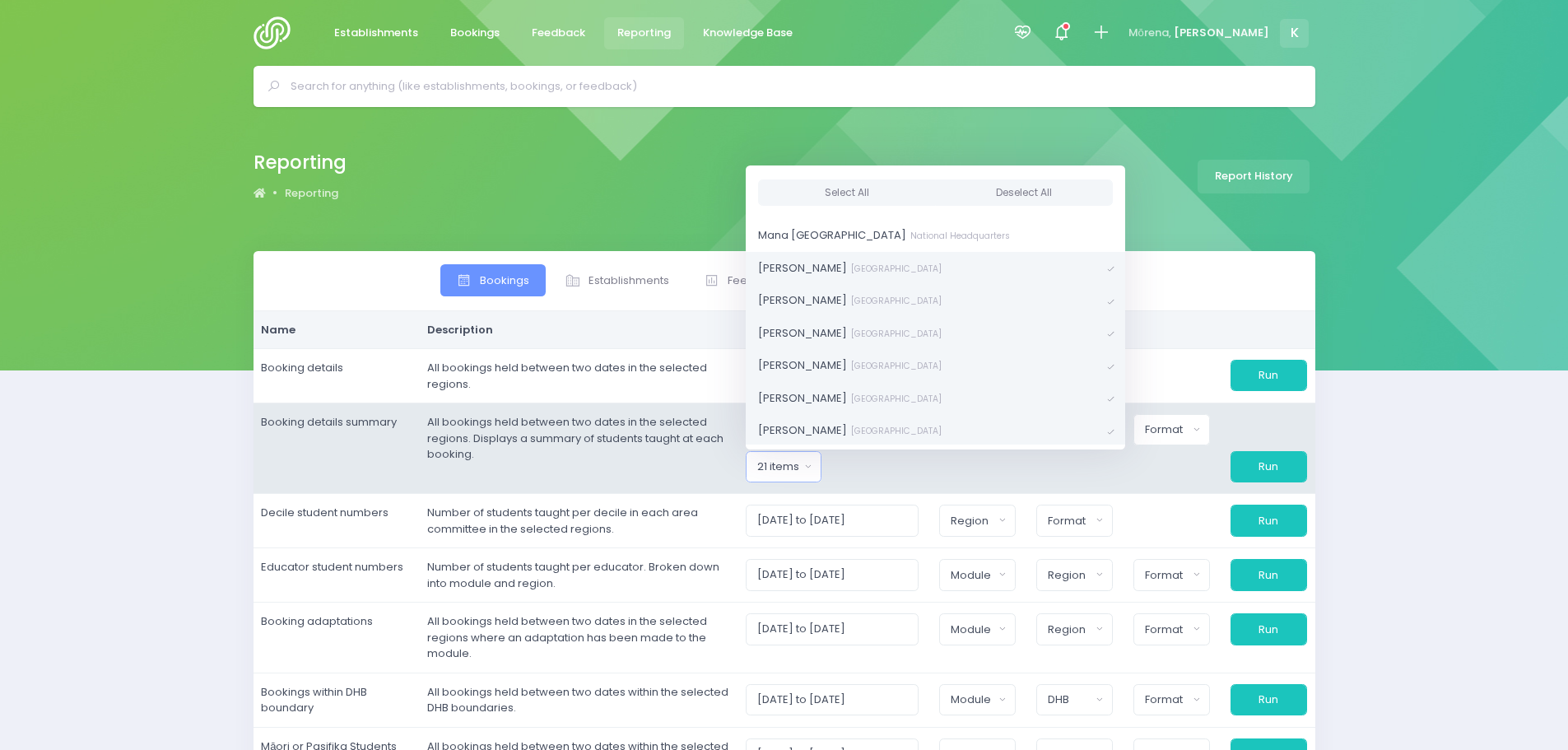
click at [1016, 274] on link "[PERSON_NAME][GEOGRAPHIC_DATA]" at bounding box center [935, 267] width 379 height 33
click at [1108, 301] on span at bounding box center [1111, 301] width 8 height 11
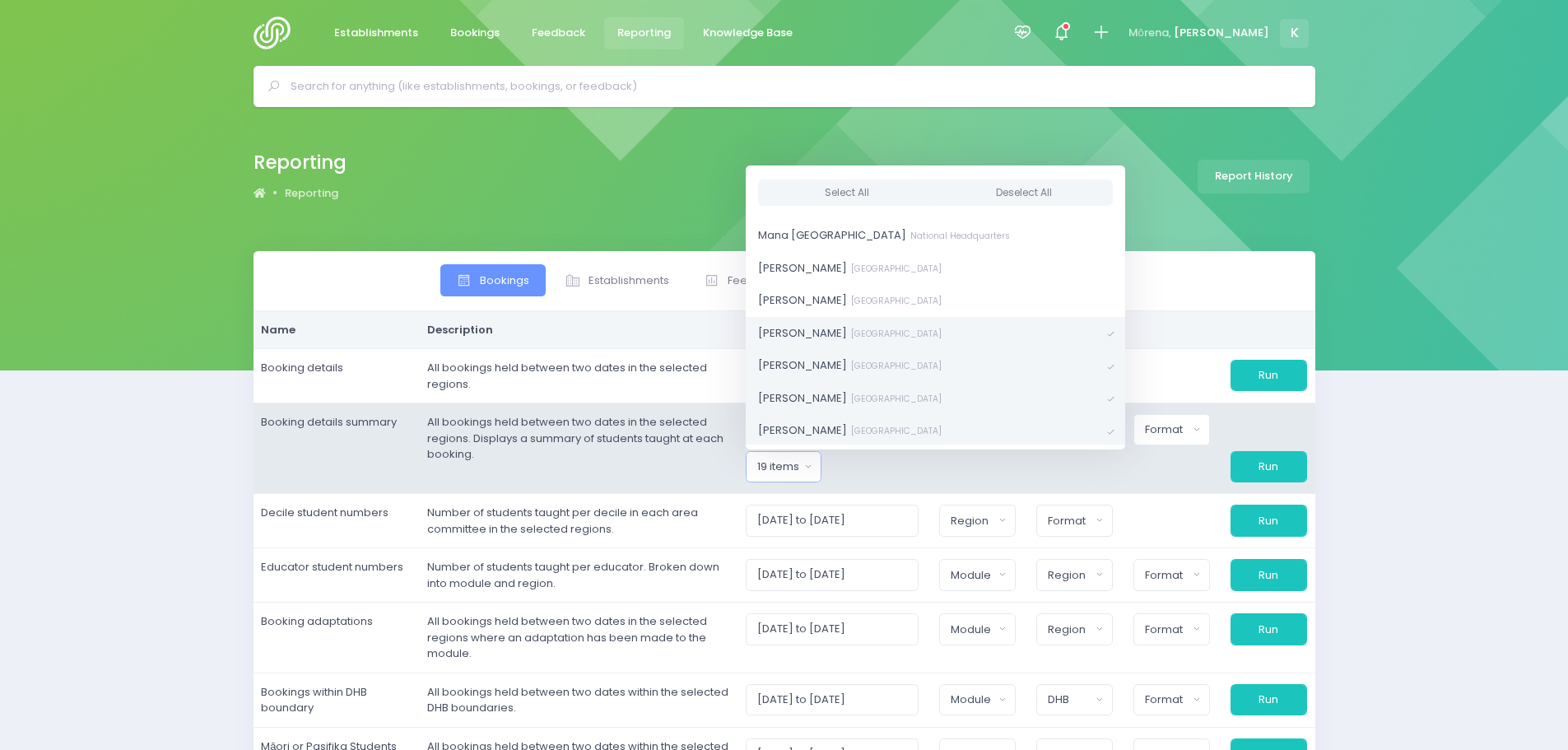
drag, startPoint x: 1019, startPoint y: 325, endPoint x: 1019, endPoint y: 339, distance: 14.0
click at [1019, 327] on link "[PERSON_NAME] [GEOGRAPHIC_DATA]" at bounding box center [935, 333] width 379 height 33
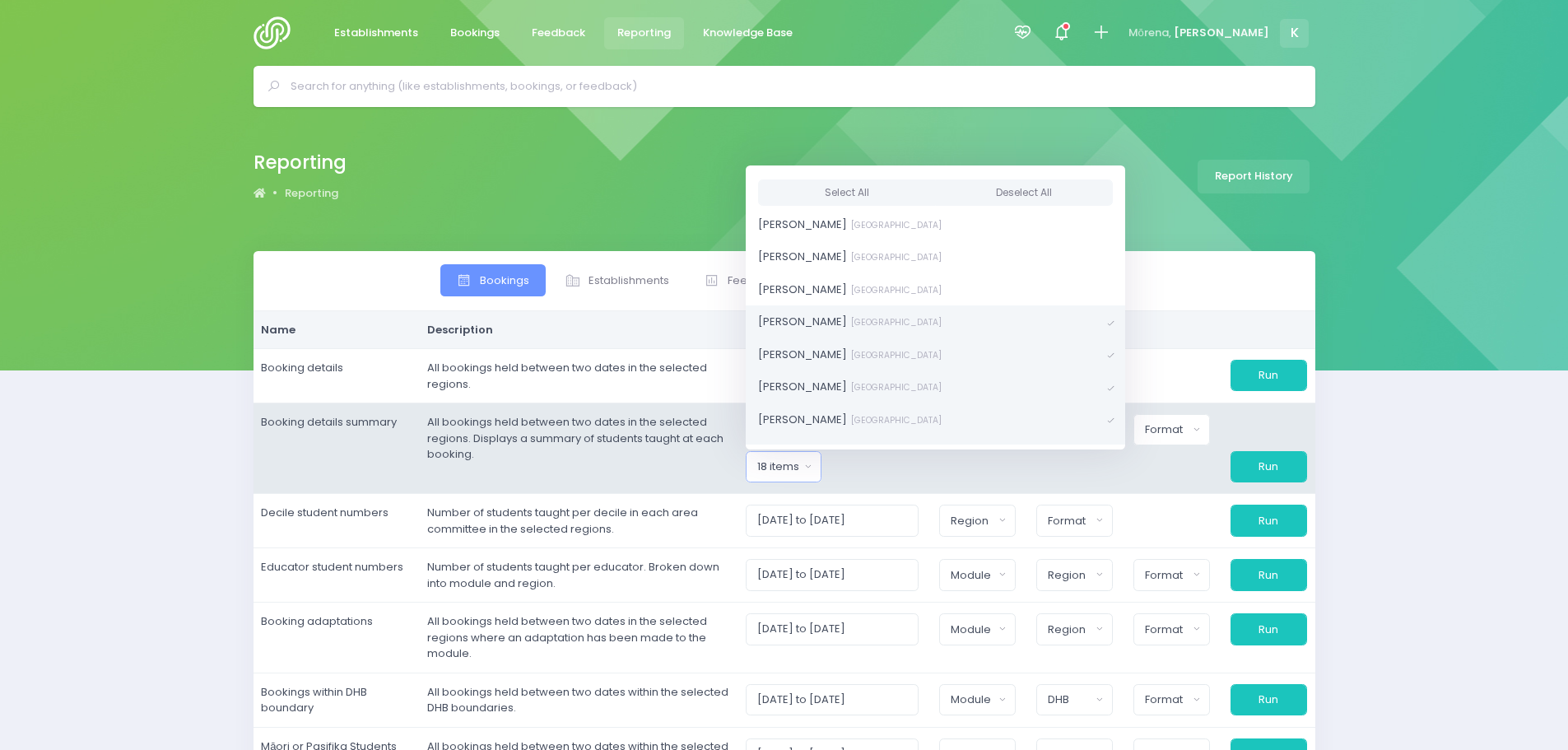
scroll to position [987, 0]
click at [1016, 311] on link "[PERSON_NAME] [GEOGRAPHIC_DATA]" at bounding box center [935, 314] width 379 height 33
click at [1020, 341] on link "[PERSON_NAME] [GEOGRAPHIC_DATA]" at bounding box center [935, 348] width 379 height 33
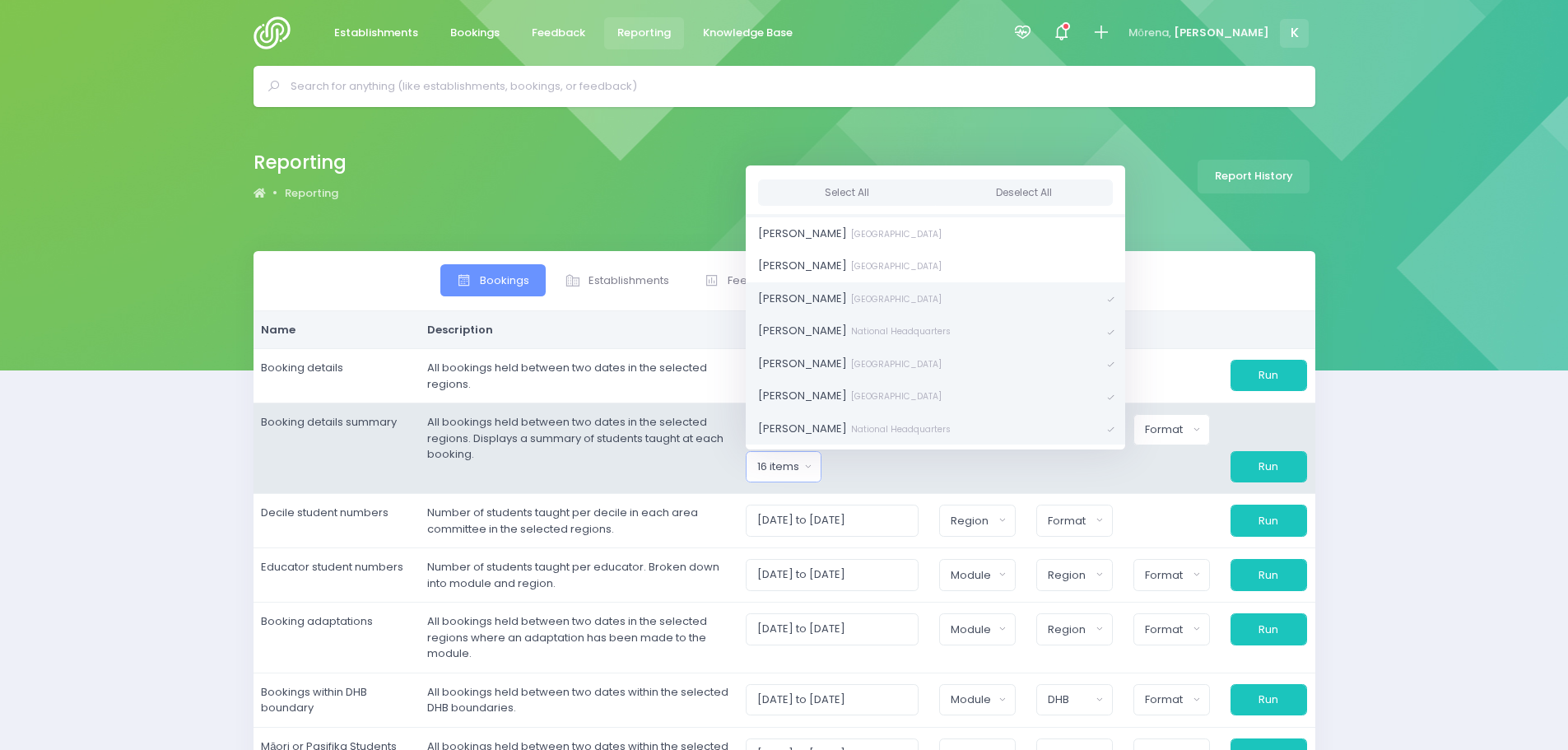
click at [1108, 329] on span at bounding box center [1111, 332] width 8 height 11
drag, startPoint x: 1018, startPoint y: 355, endPoint x: 1019, endPoint y: 366, distance: 11.0
click at [1018, 355] on link "Sasha Frame [GEOGRAPHIC_DATA]" at bounding box center [935, 363] width 379 height 33
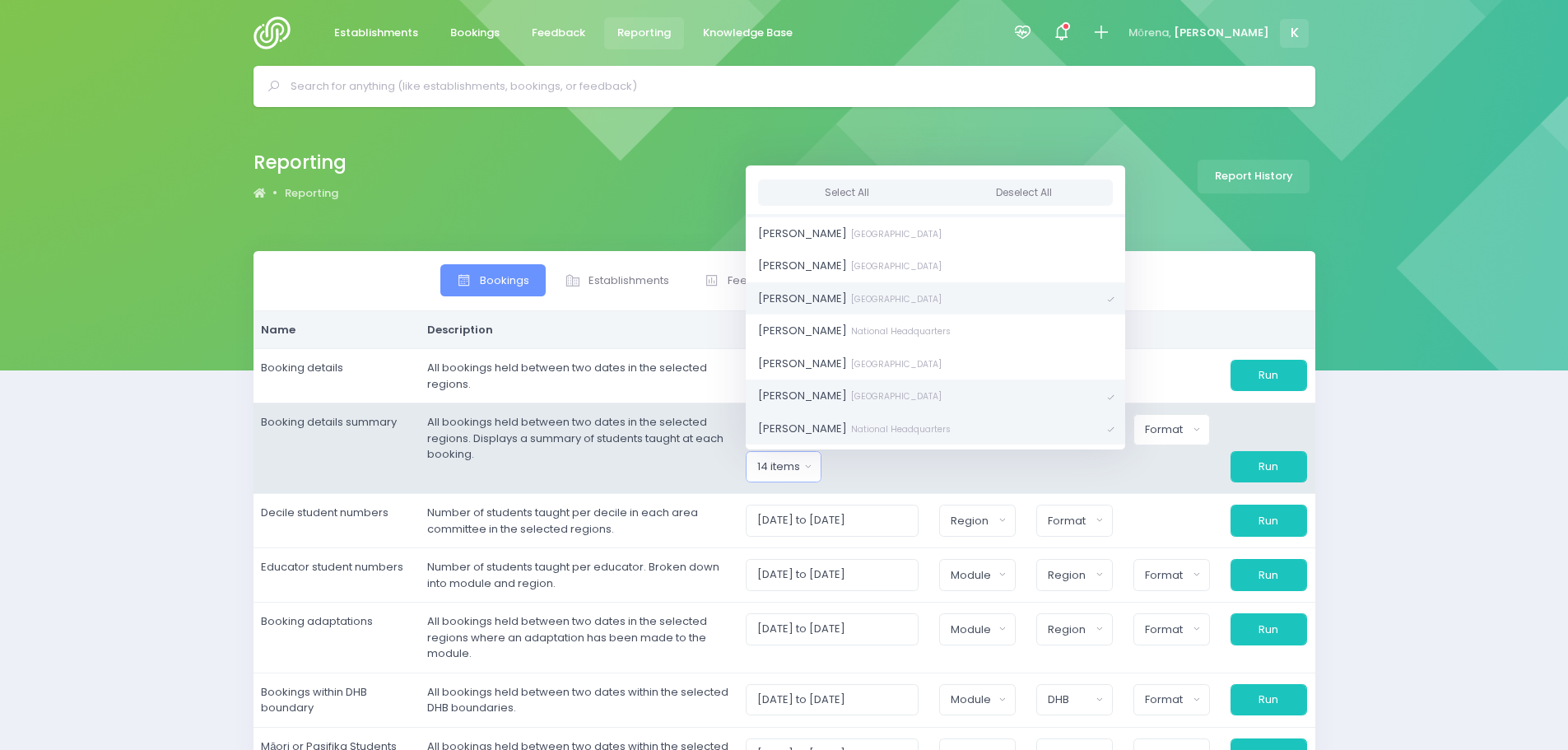
click at [1021, 390] on link "[PERSON_NAME][GEOGRAPHIC_DATA]" at bounding box center [935, 395] width 379 height 33
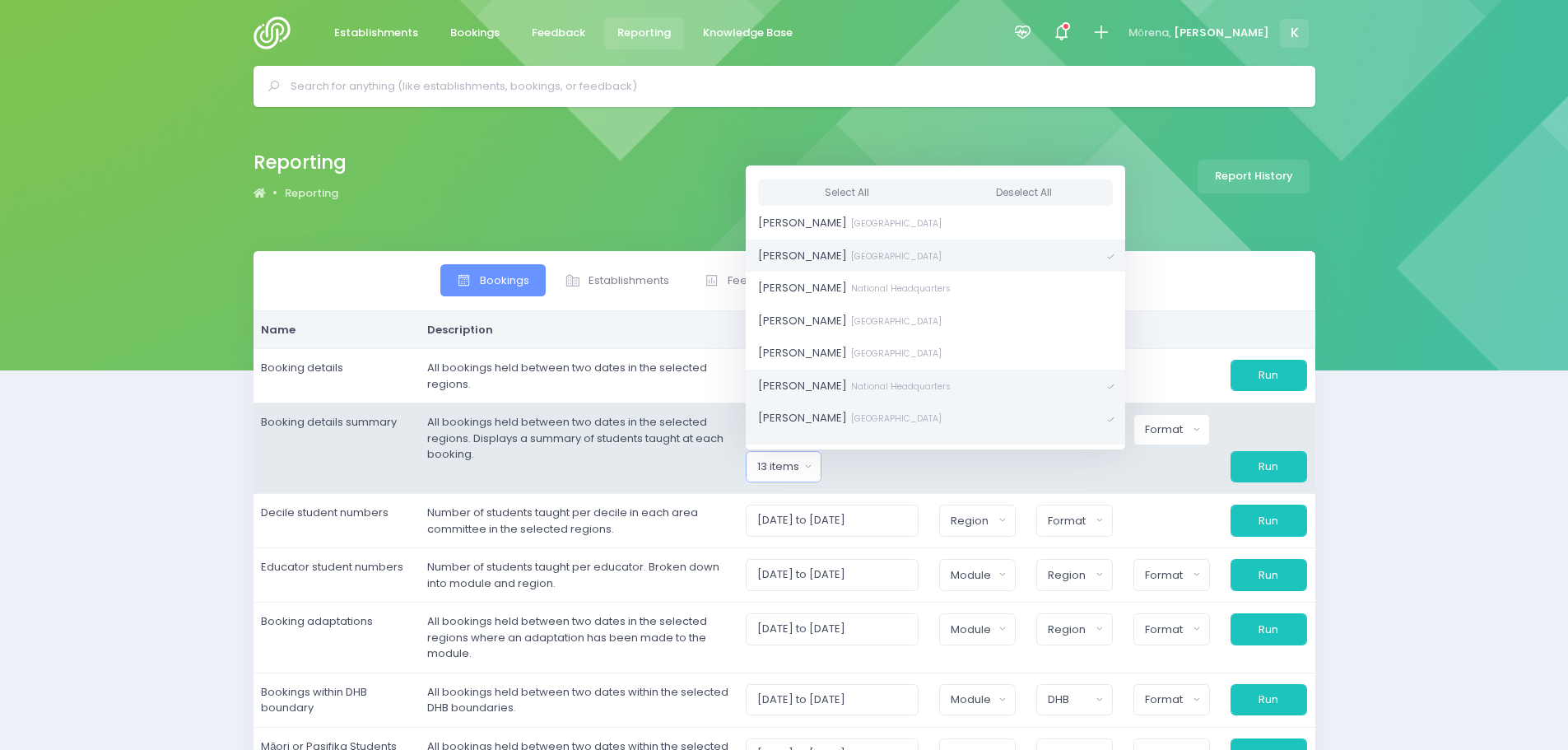
scroll to position [1200, 0]
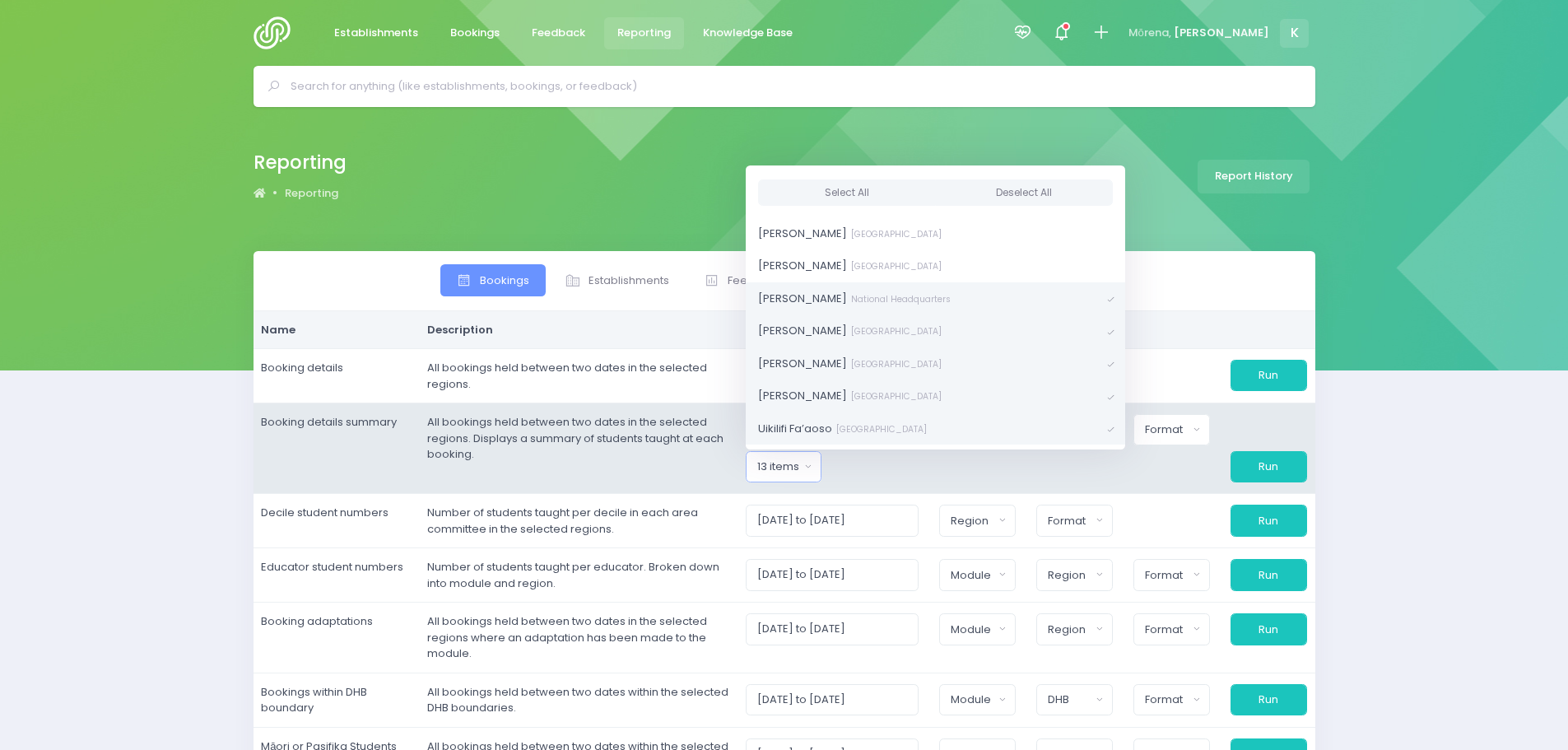
click at [1108, 297] on span at bounding box center [1111, 299] width 8 height 11
click at [1021, 358] on link "[PERSON_NAME] [GEOGRAPHIC_DATA]" at bounding box center [935, 363] width 379 height 33
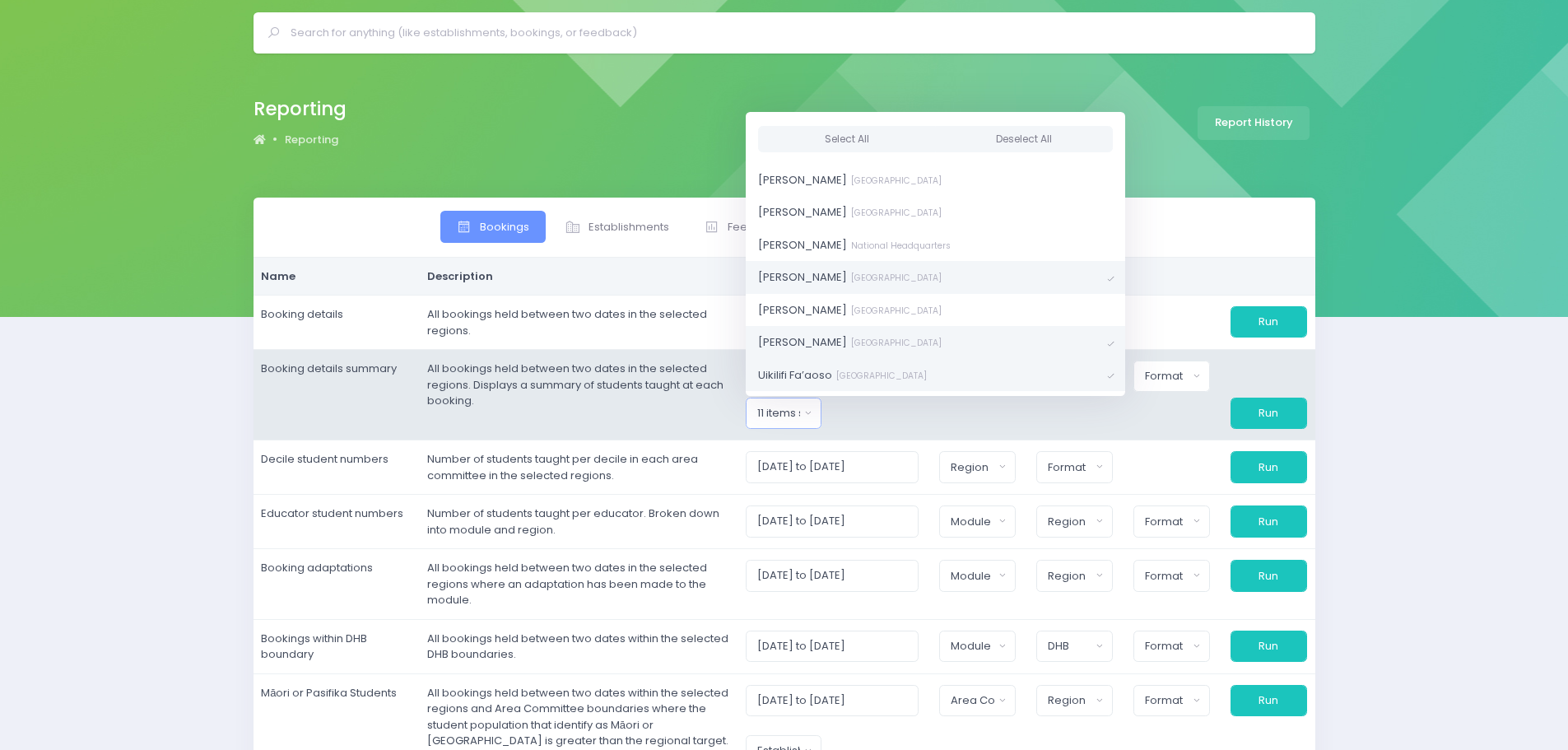
scroll to position [82, 0]
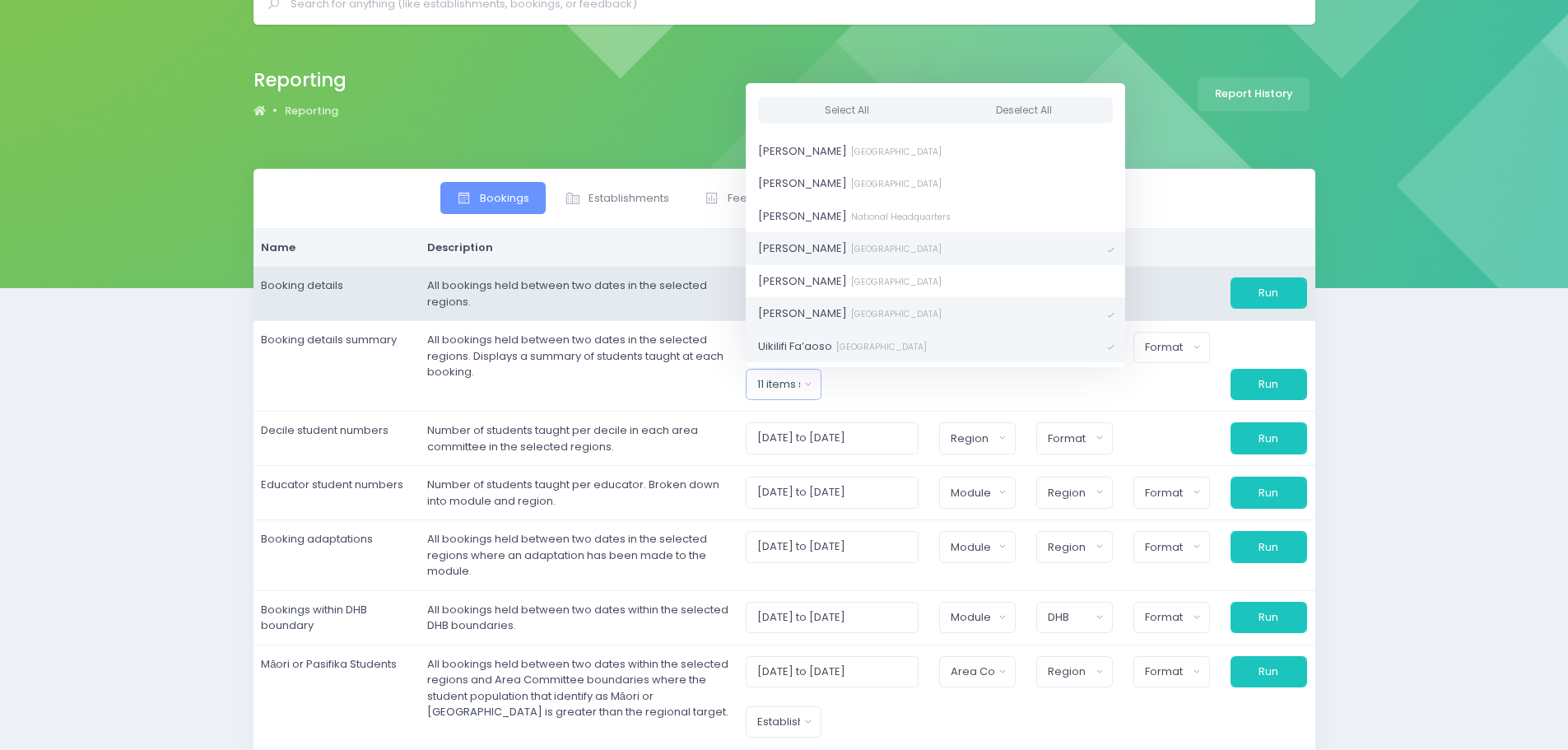
click at [1156, 304] on div at bounding box center [1172, 293] width 97 height 31
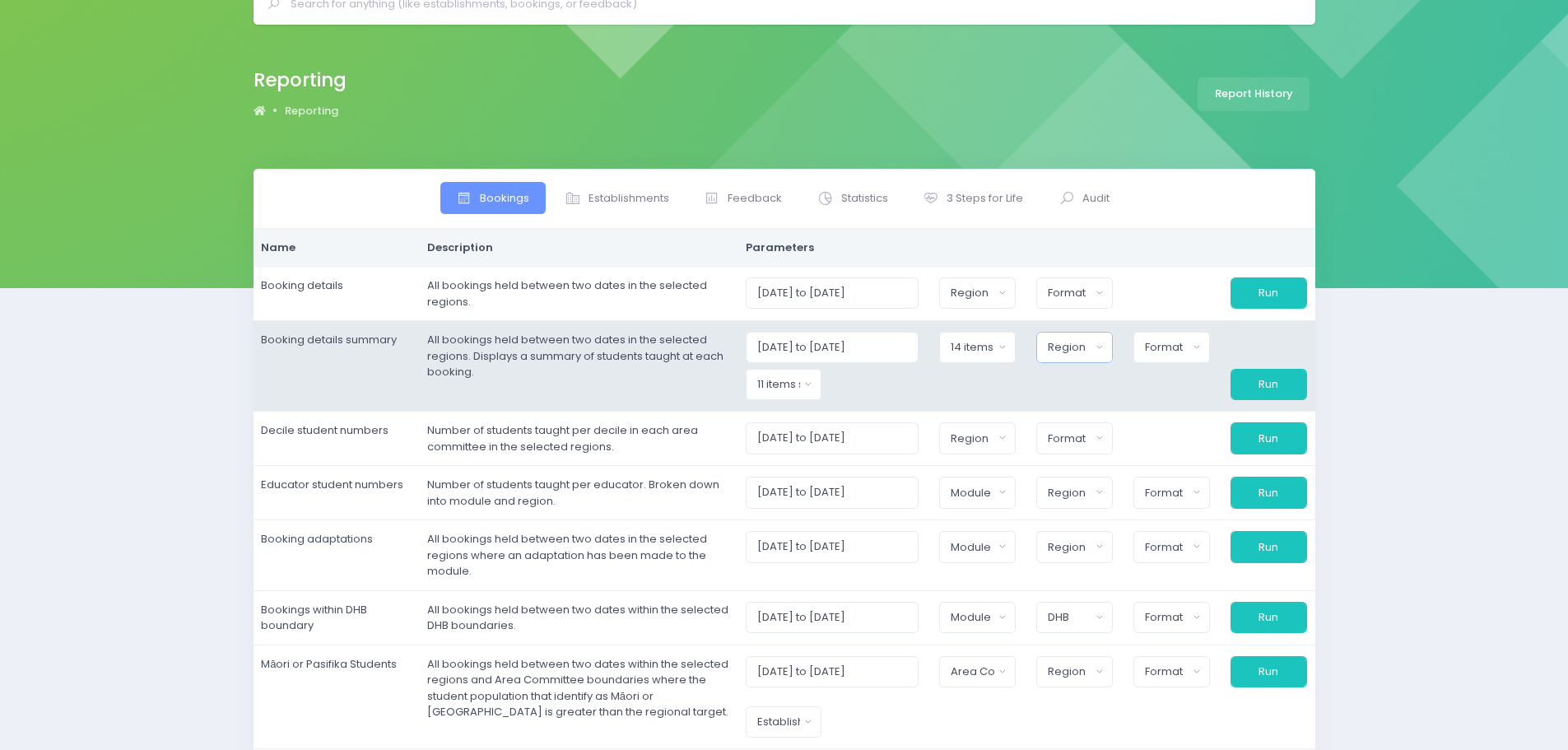
click at [1082, 350] on div "Region" at bounding box center [1069, 347] width 43 height 16
click at [1099, 391] on button "Select All" at bounding box center [1086, 391] width 75 height 27
select select "Northern"
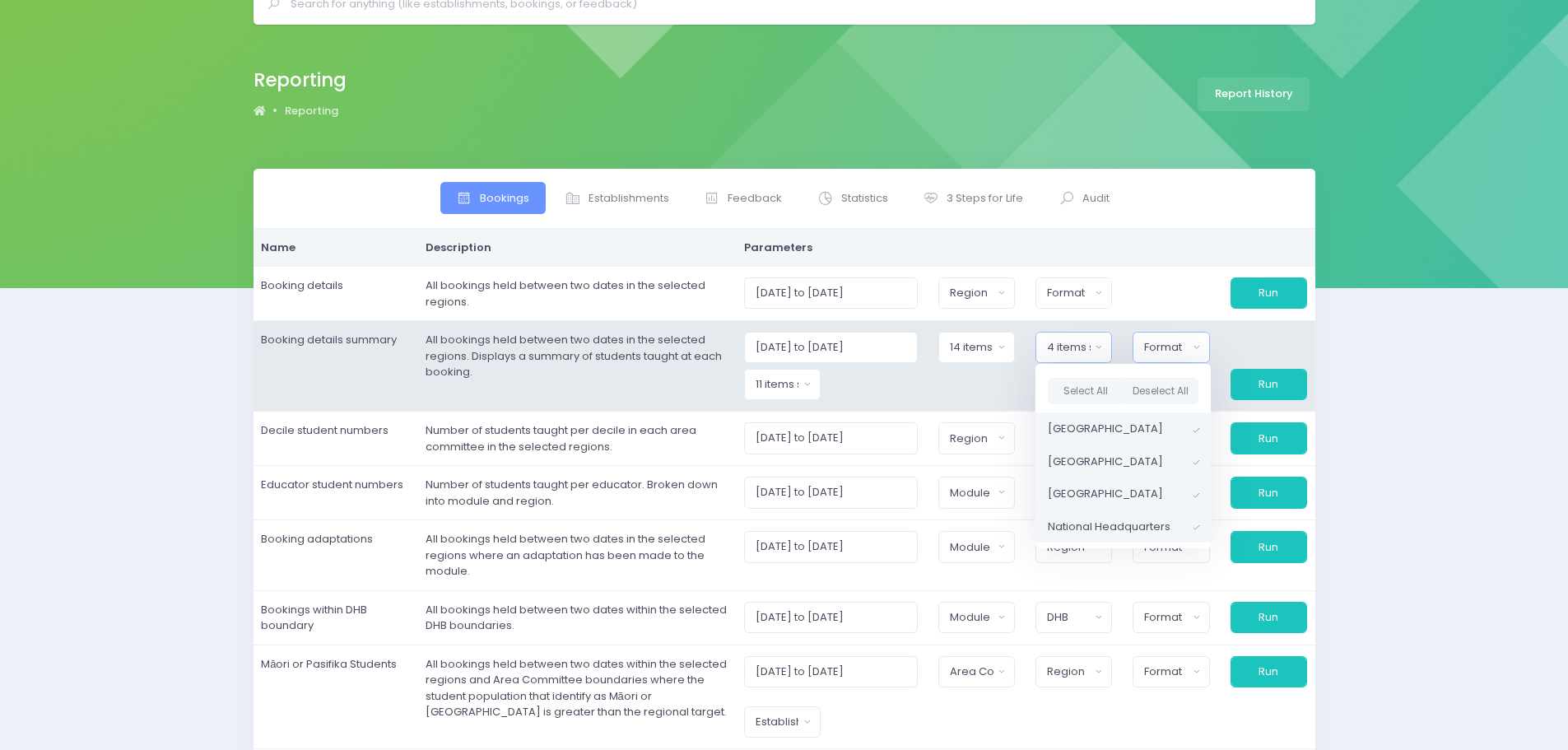
click at [1169, 347] on div "Format" at bounding box center [1166, 347] width 44 height 16
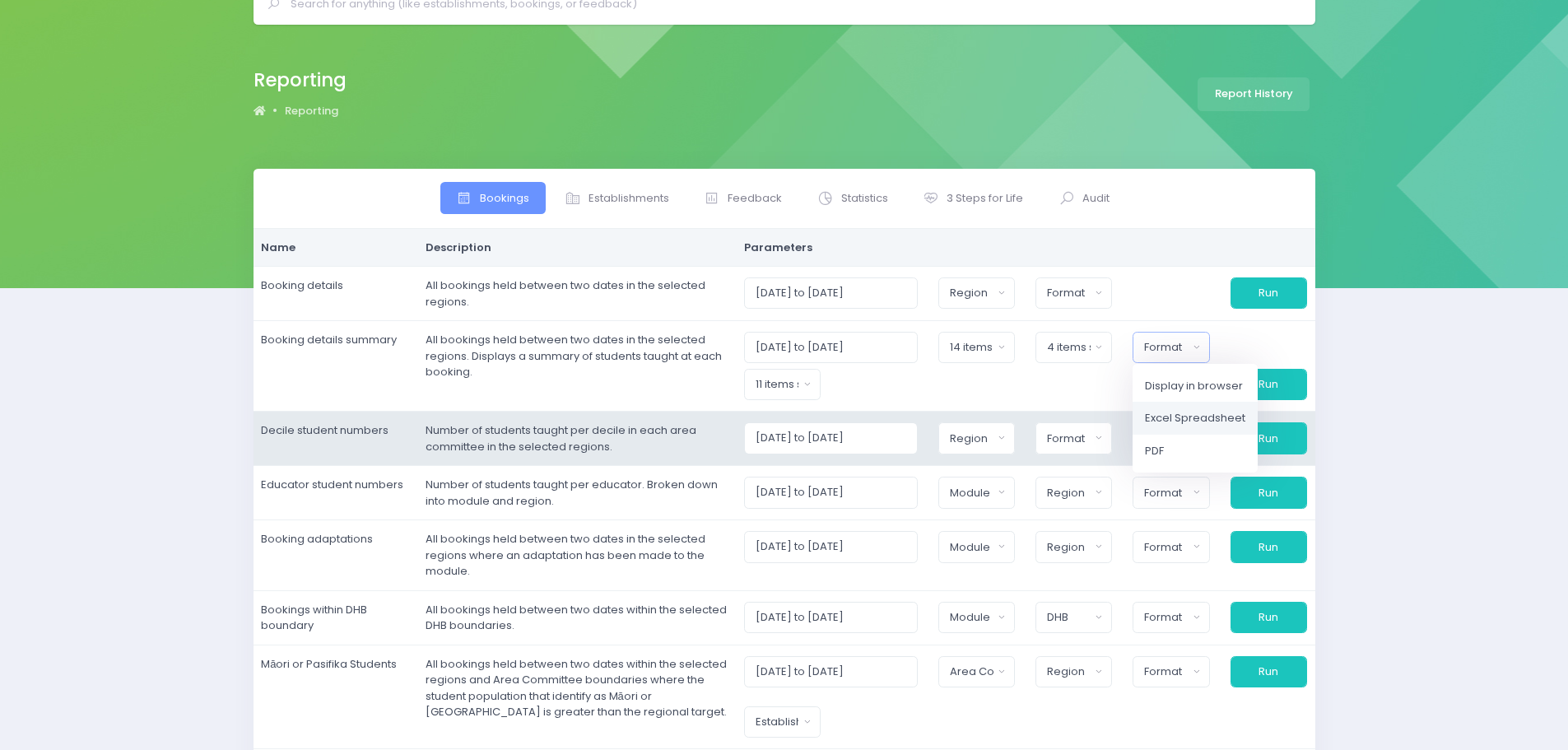
click at [1166, 419] on span "Excel Spreadsheet" at bounding box center [1194, 417] width 100 height 16
select select "excel"
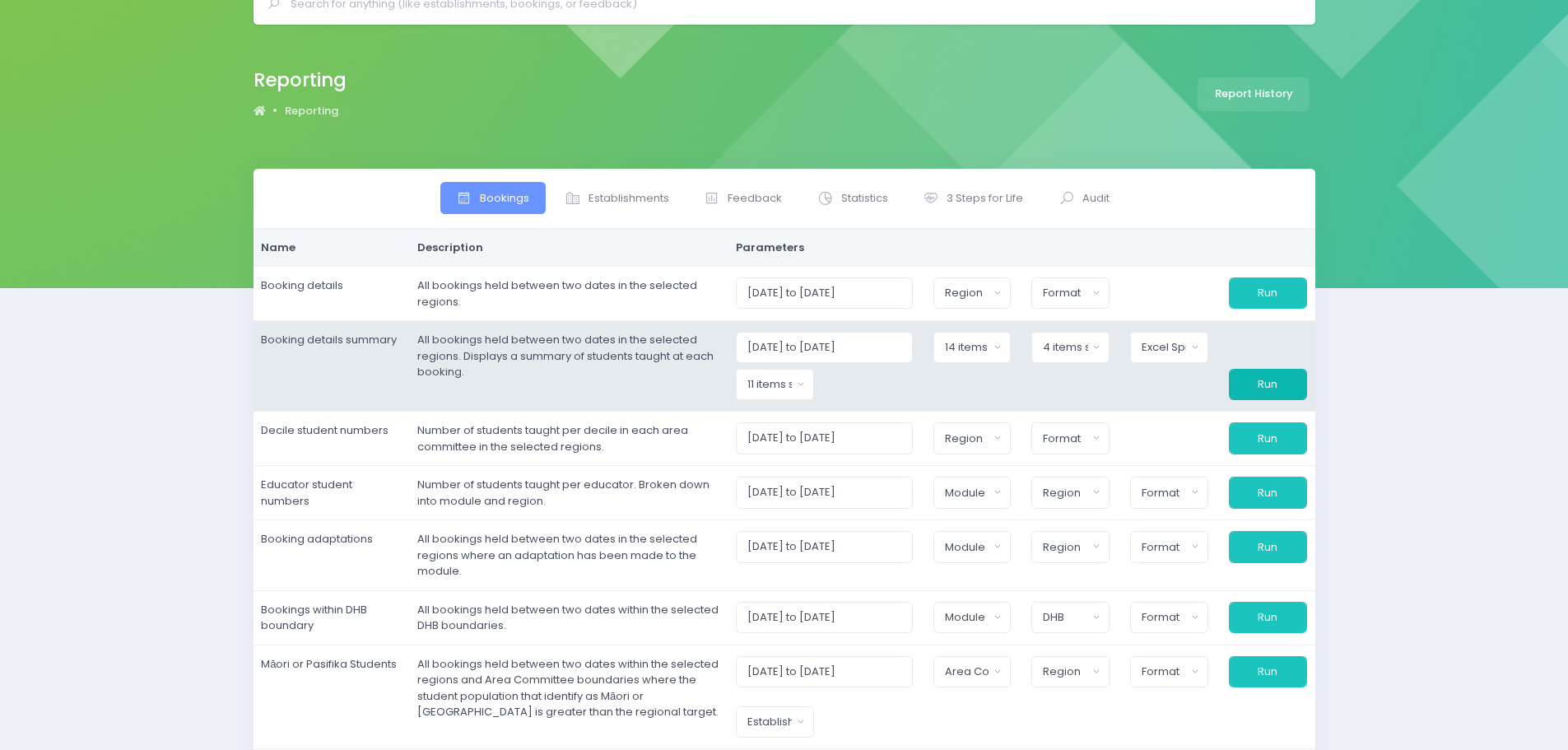
click at [1263, 382] on button "Run" at bounding box center [1268, 384] width 78 height 31
